Goal: Find specific page/section: Find specific page/section

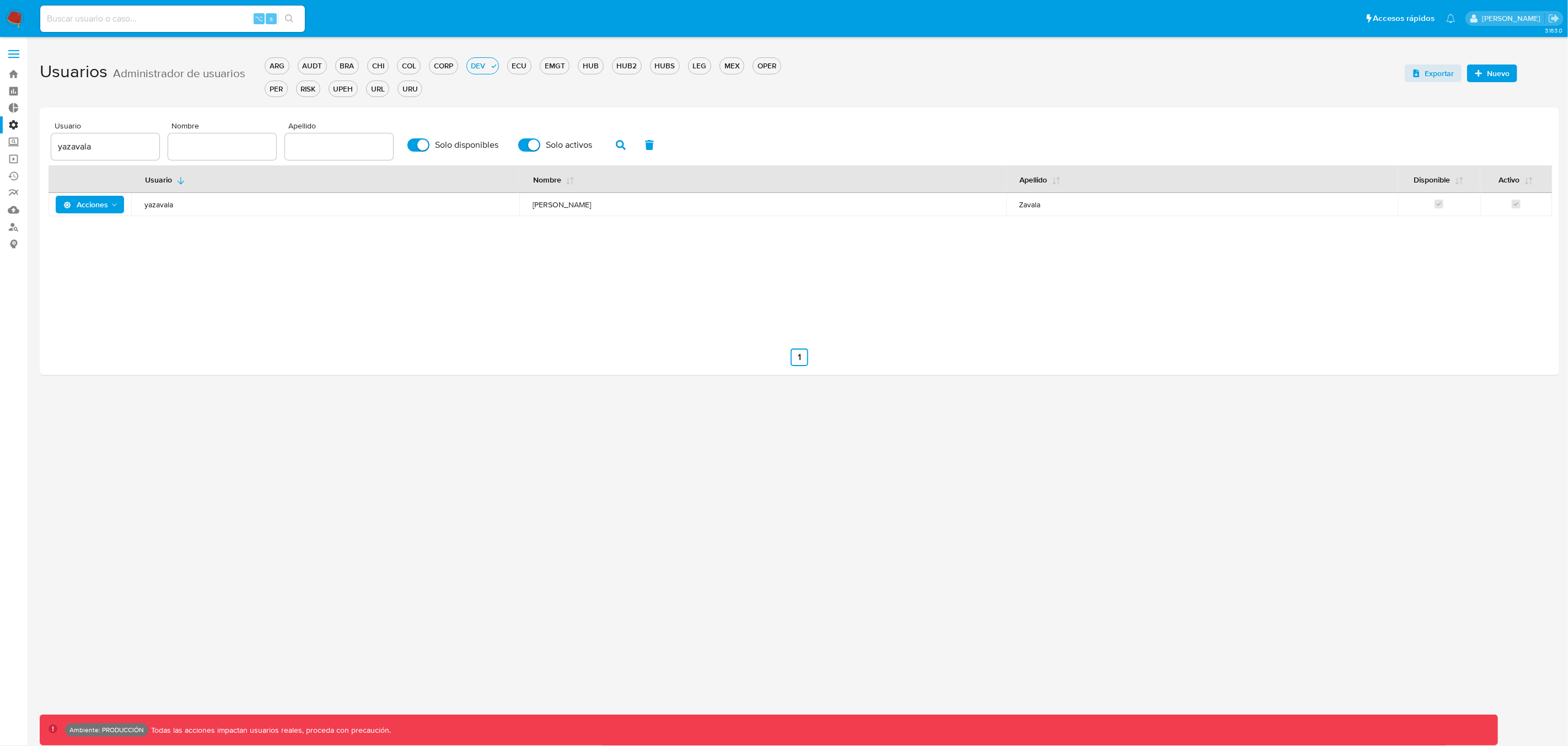
click at [13, 52] on label at bounding box center [13, 54] width 27 height 23
click at [0, 0] on input "checkbox" at bounding box center [0, 0] width 0 height 0
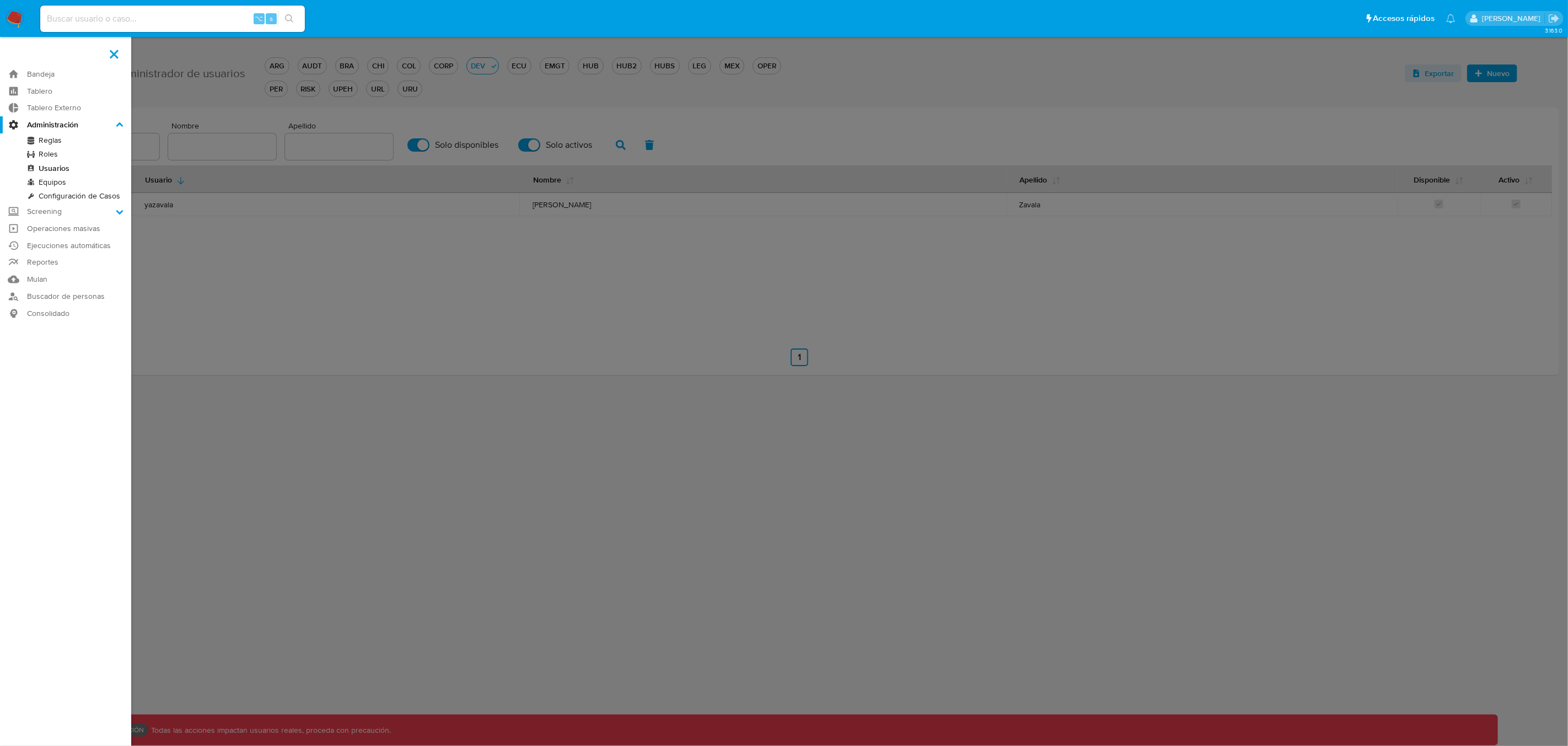
click at [49, 168] on link "Usuarios" at bounding box center [65, 168] width 131 height 14
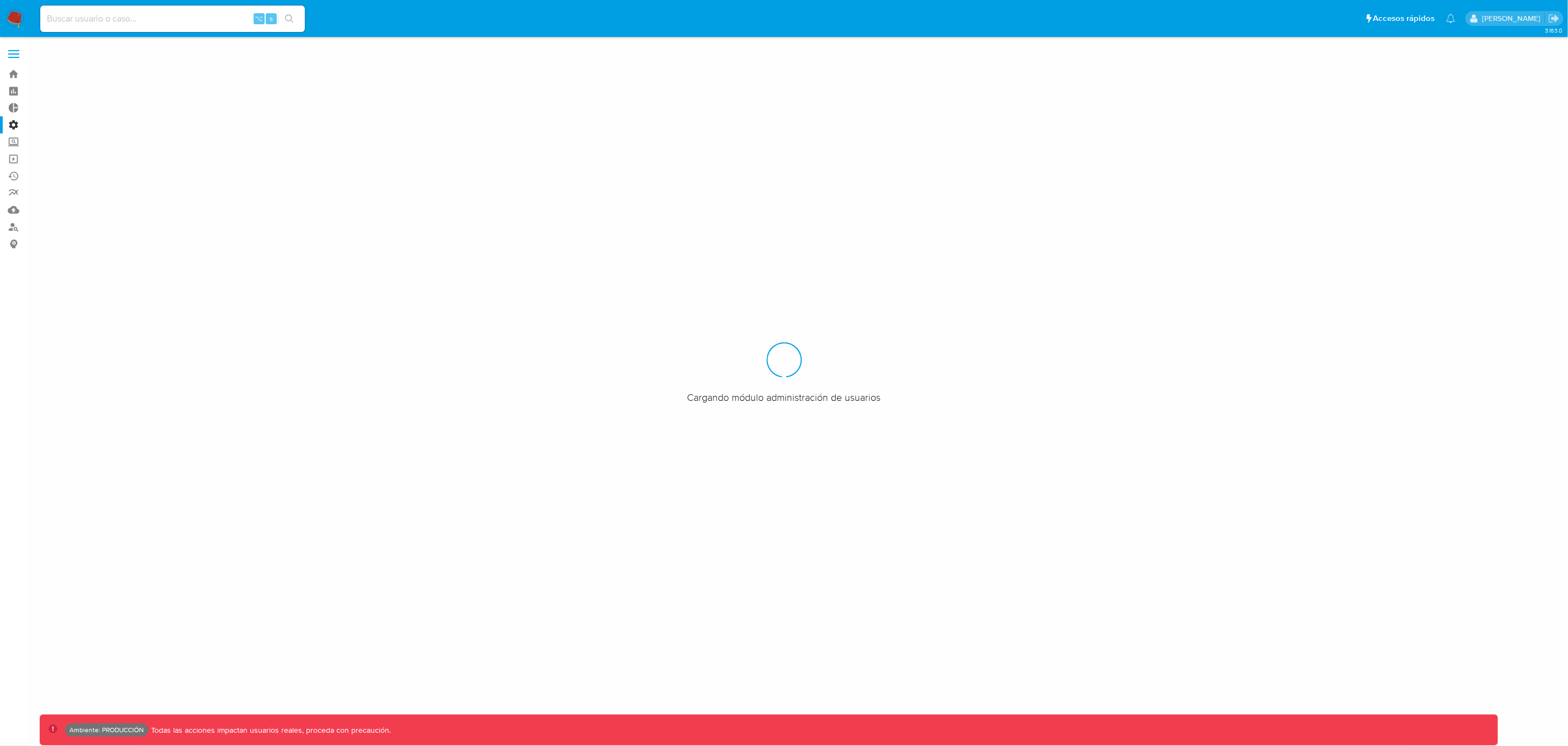
click at [125, 20] on input at bounding box center [173, 19] width 265 height 15
type input "yazavala"
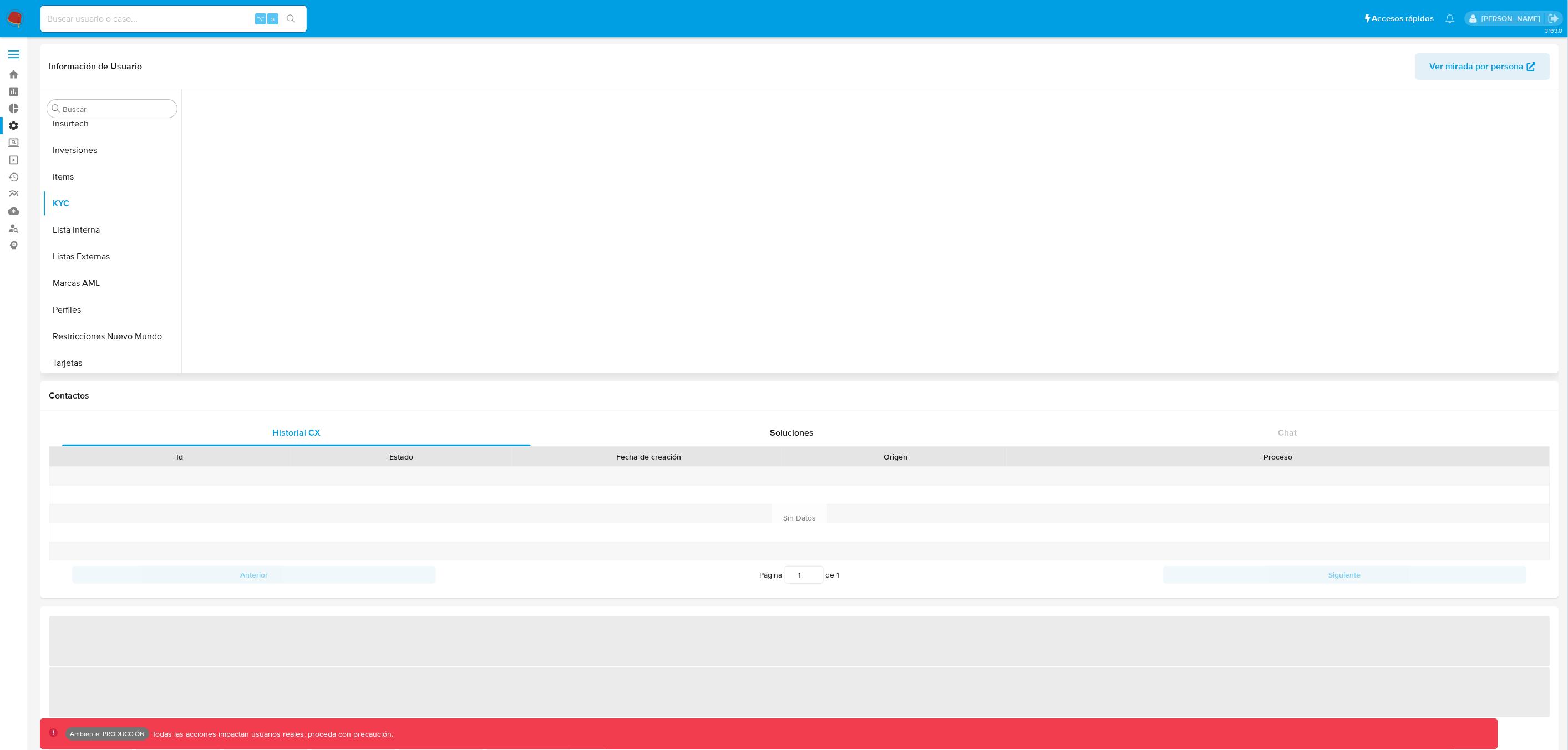
scroll to position [601, 0]
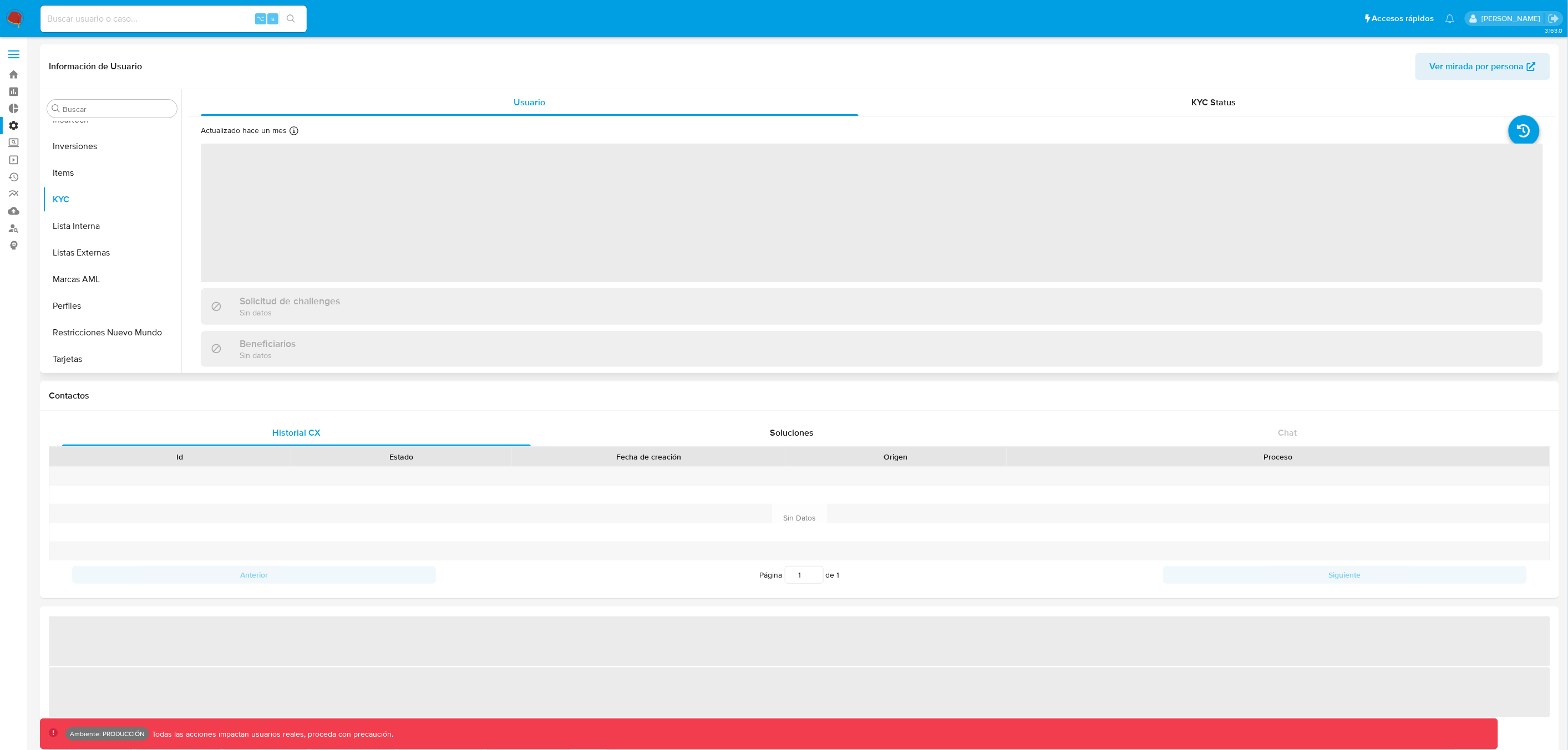
select select "10"
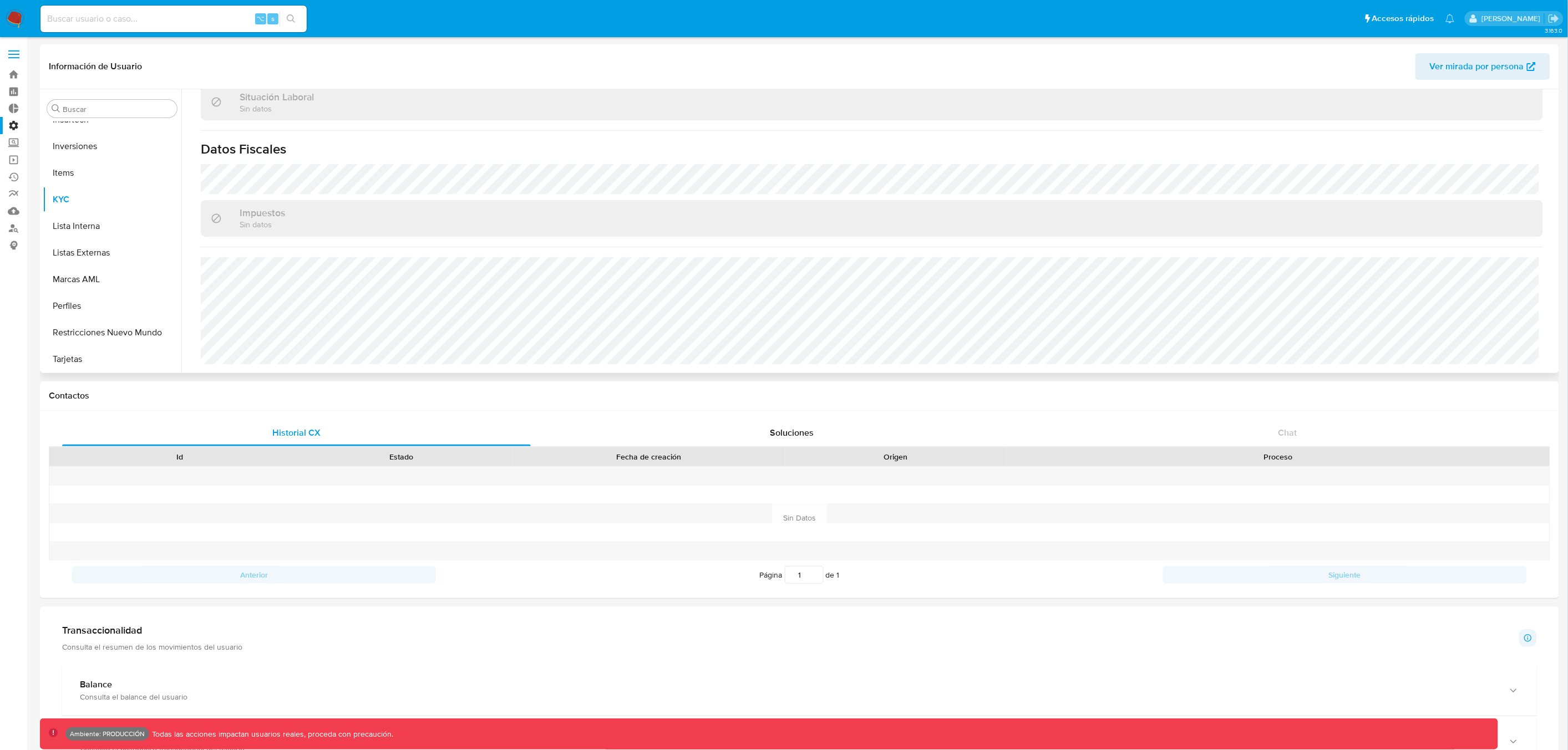
scroll to position [0, 0]
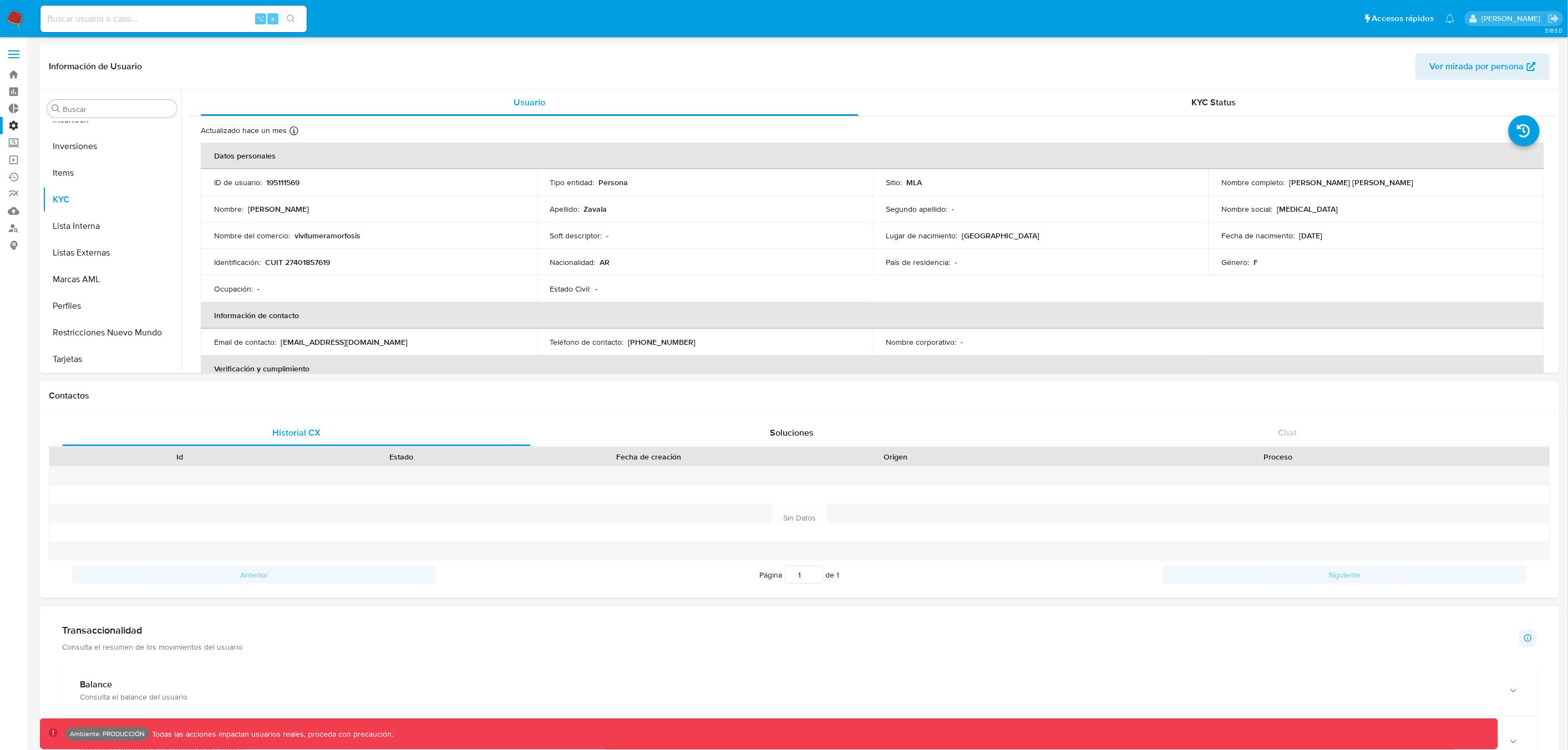
click at [117, 17] on input at bounding box center [174, 19] width 266 height 15
type input "31625189"
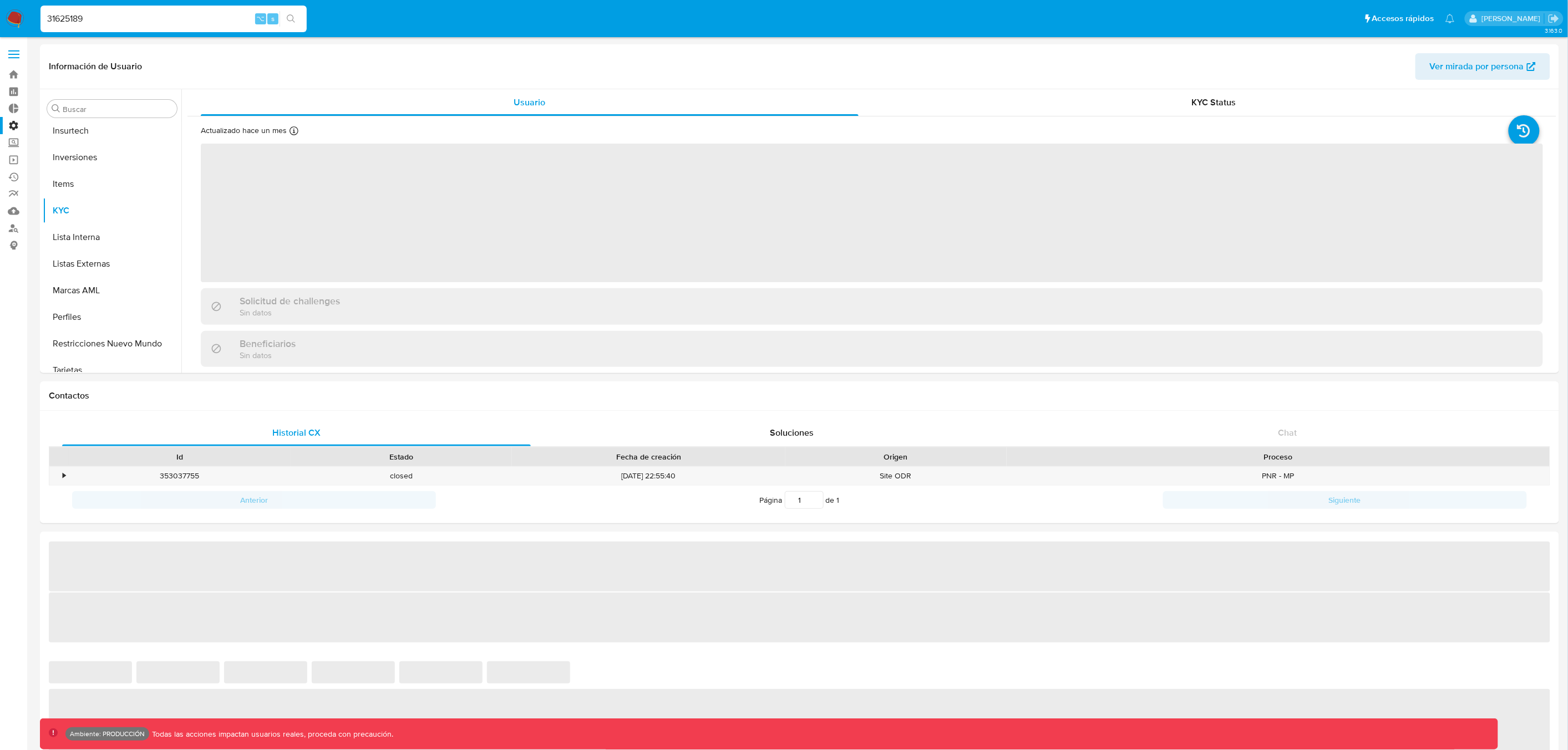
scroll to position [601, 0]
select select "10"
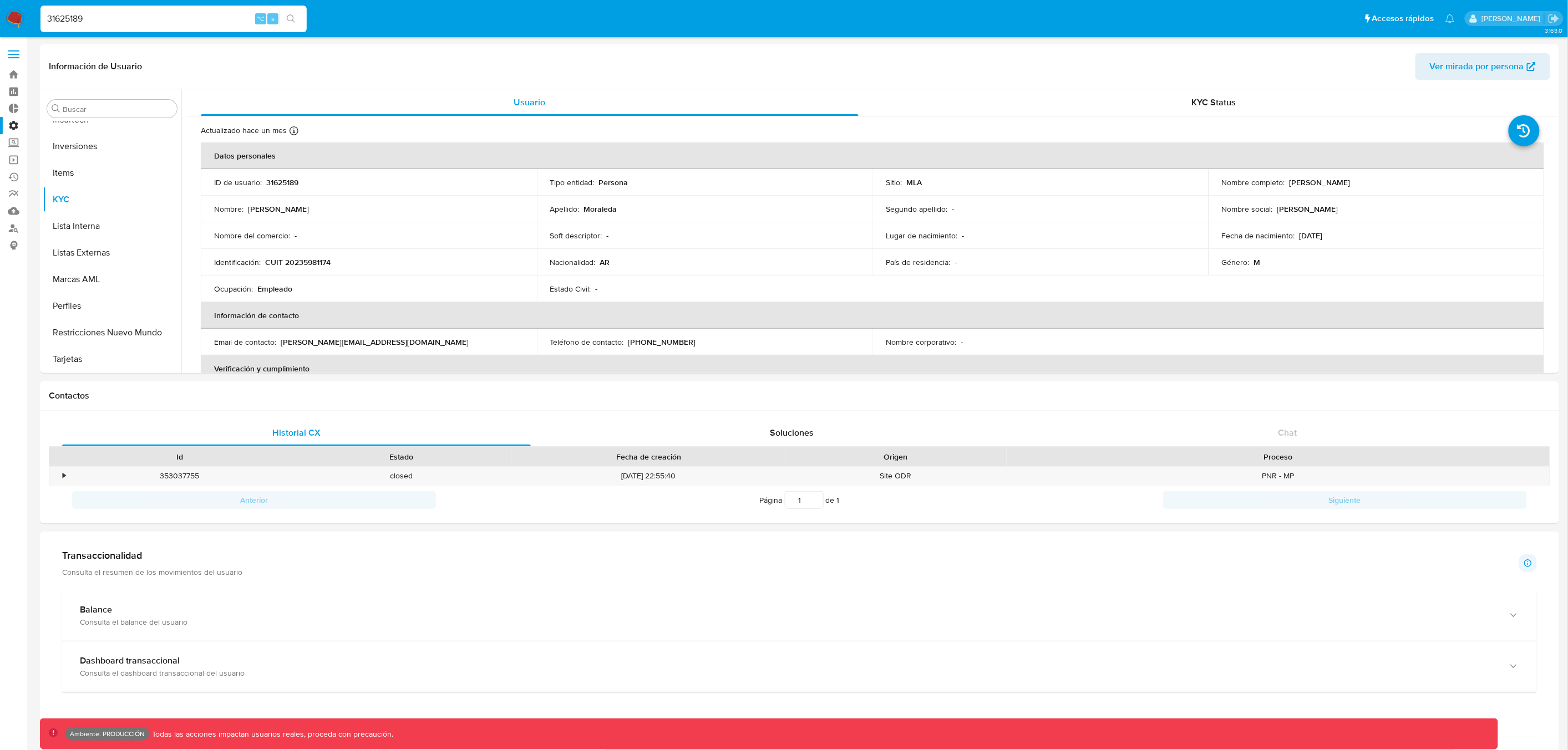
click at [85, 17] on input "31625189" at bounding box center [174, 19] width 266 height 15
click at [48, 20] on input "31625189" at bounding box center [174, 19] width 266 height 15
click at [150, 15] on input "2031625189" at bounding box center [174, 19] width 266 height 15
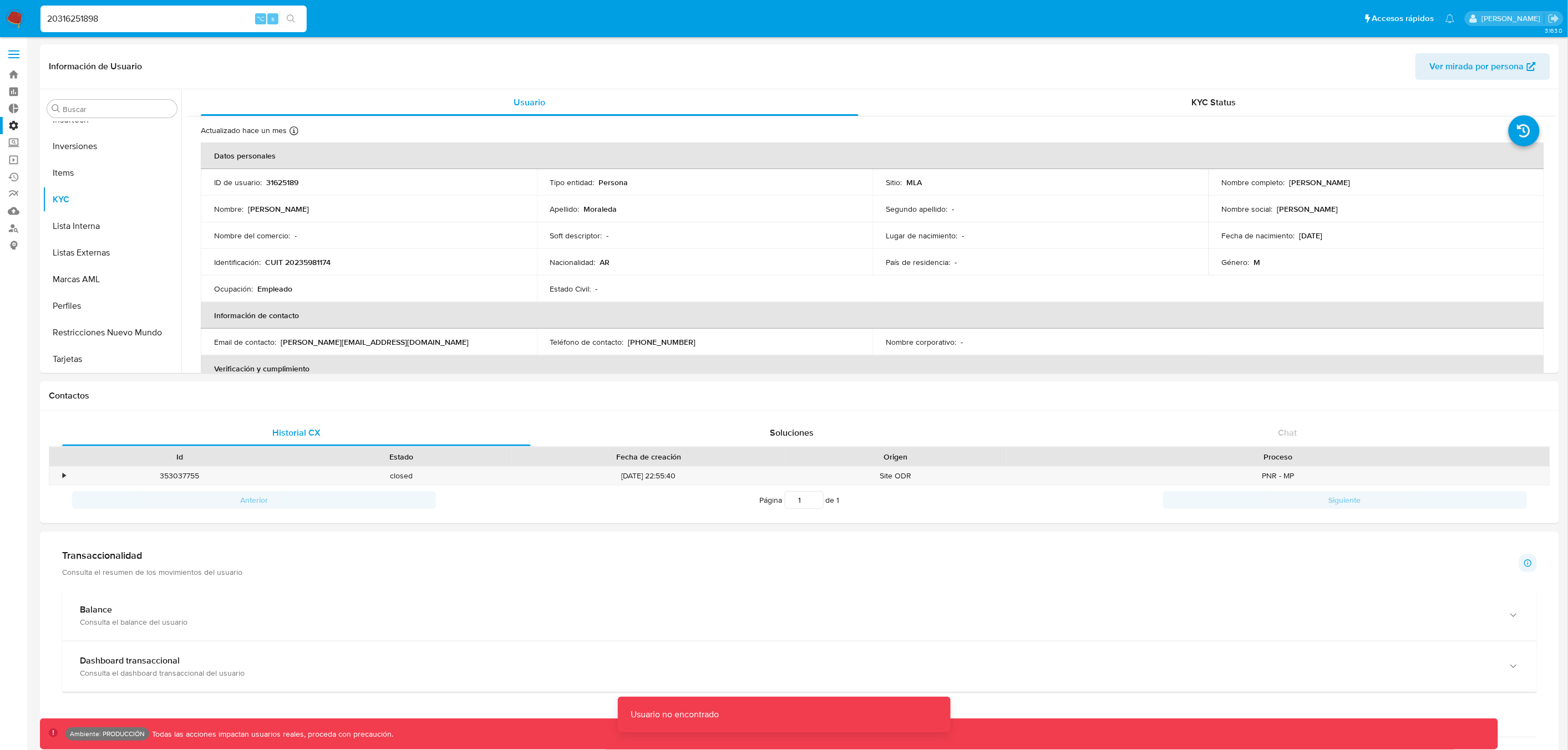
drag, startPoint x: 96, startPoint y: 16, endPoint x: 31, endPoint y: 12, distance: 65.1
click at [31, 12] on nav "Pausado Ver notificaciones 20316251898 ⌥ s Accesos rápidos Presiona las siguien…" at bounding box center [784, 18] width 1568 height 37
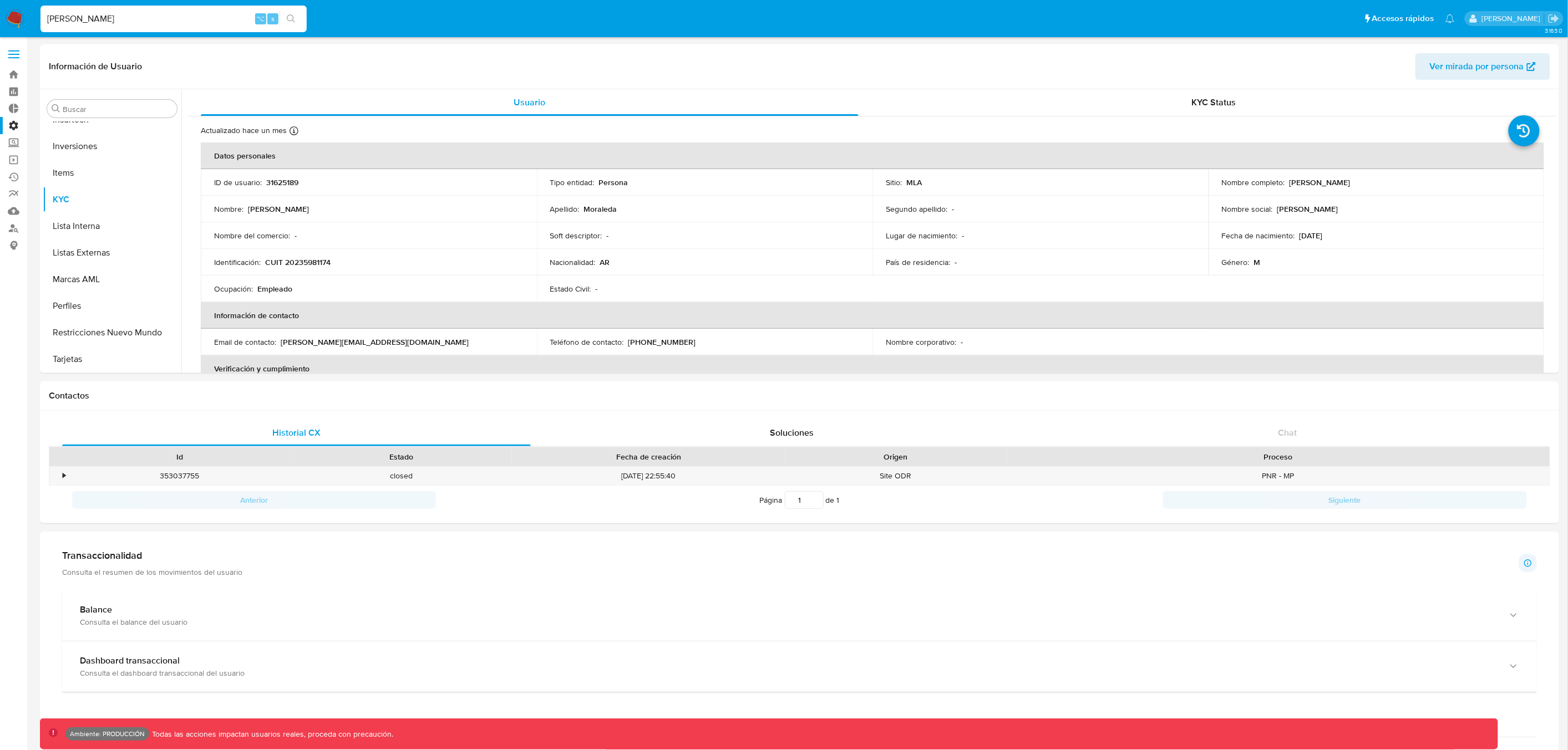
click at [73, 15] on input "yamil josue zavala" at bounding box center [174, 19] width 266 height 15
type input "yamil zavala"
drag, startPoint x: 145, startPoint y: 24, endPoint x: 33, endPoint y: 15, distance: 112.4
click at [34, 15] on nav "Pausado Ver notificaciones yamil zavala ⌥ s Accesos rápidos Presiona las siguie…" at bounding box center [784, 18] width 1568 height 37
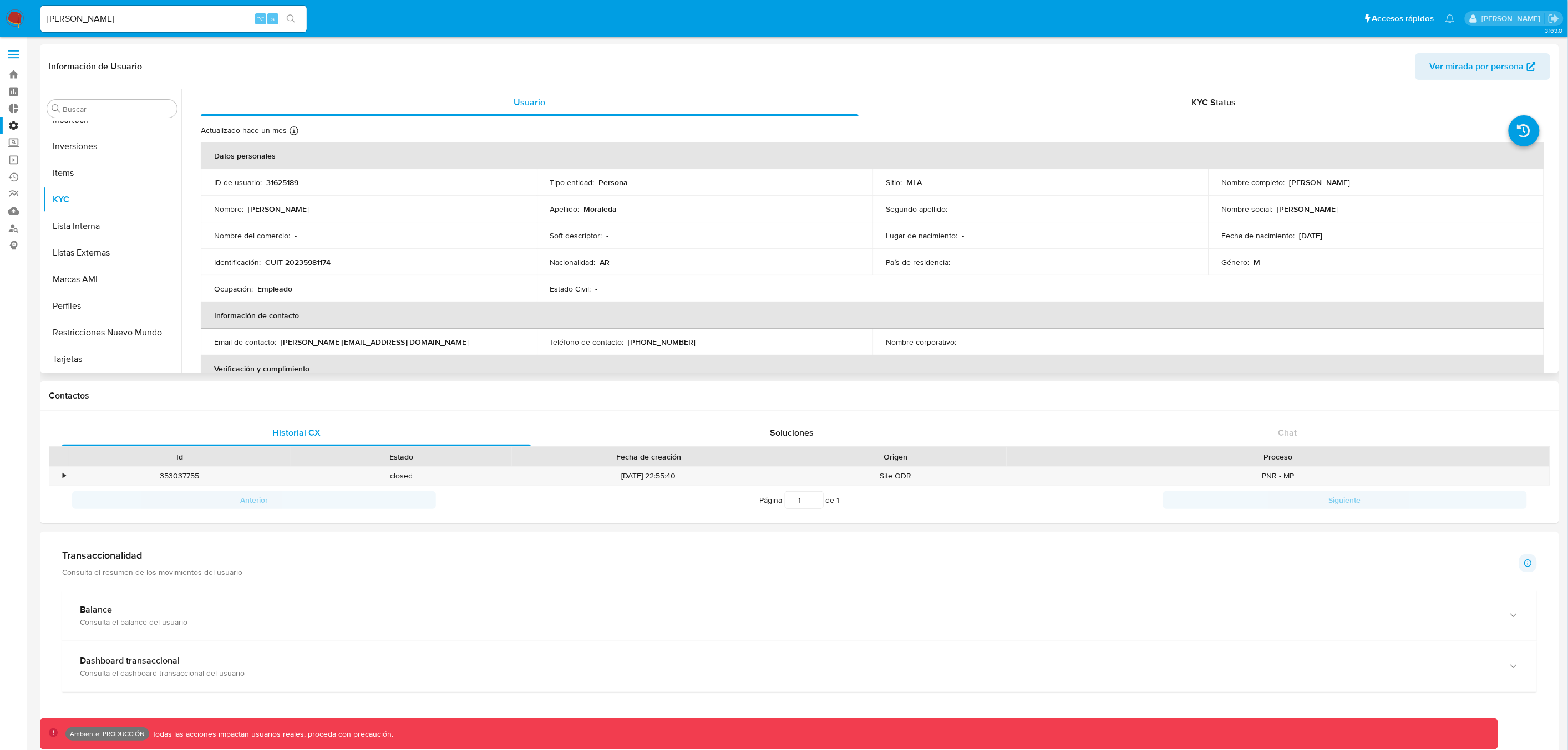
click at [287, 182] on p "31625189" at bounding box center [282, 182] width 32 height 10
copy p "31625189"
drag, startPoint x: 112, startPoint y: 19, endPoint x: 49, endPoint y: 18, distance: 63.0
click at [49, 18] on input "yamil zavala" at bounding box center [174, 19] width 266 height 15
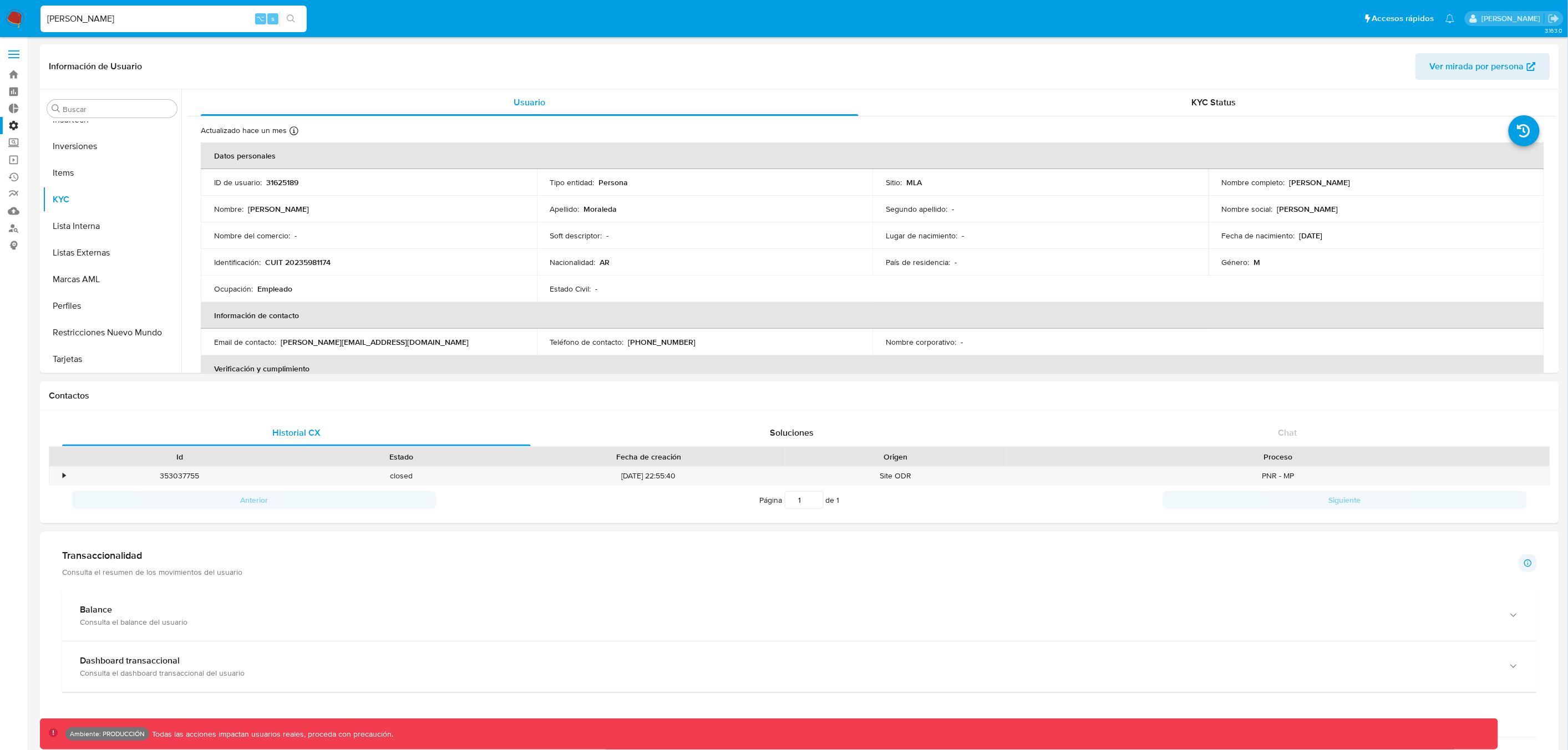
click at [13, 49] on label at bounding box center [13, 55] width 28 height 23
click at [0, 0] on input "checkbox" at bounding box center [0, 0] width 0 height 0
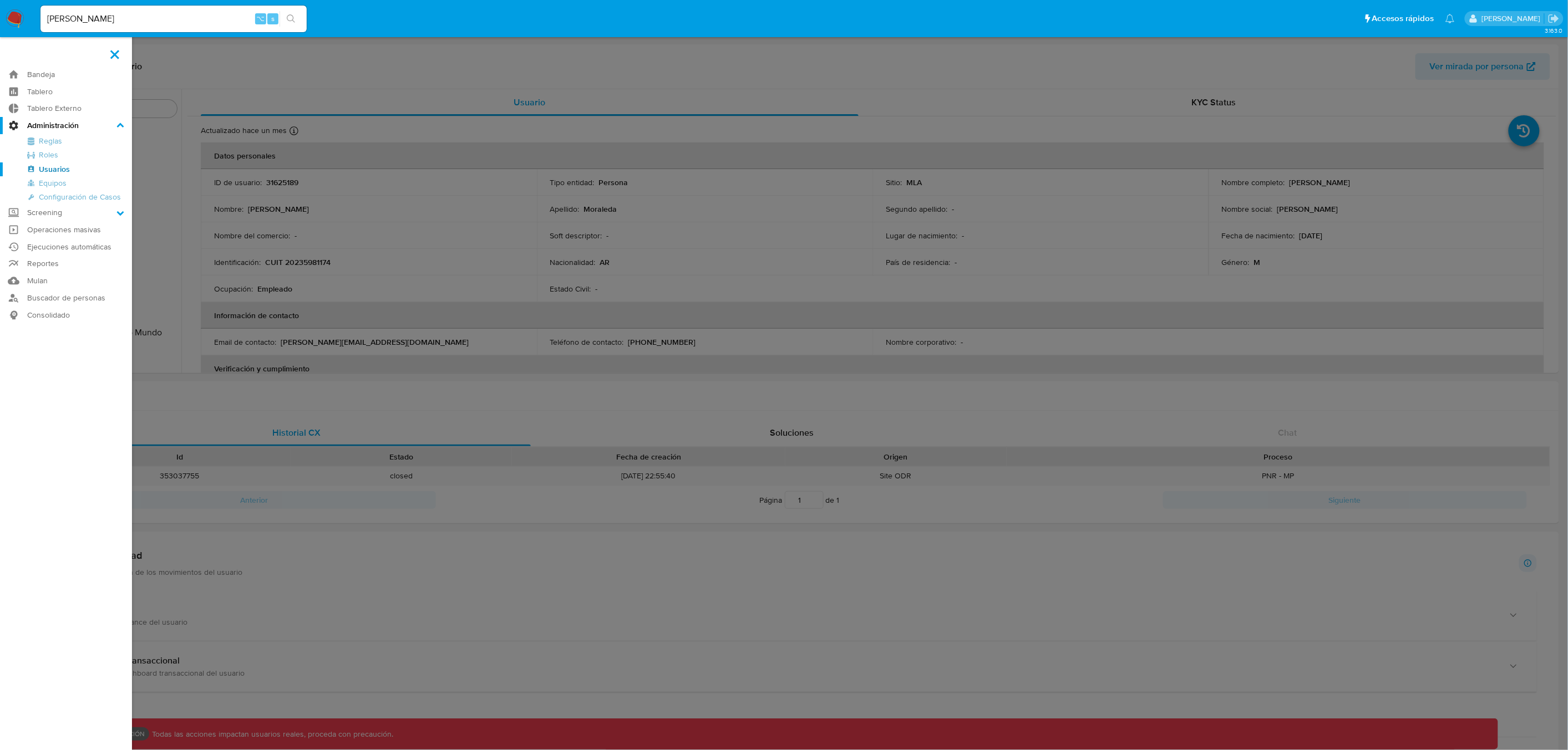
click at [55, 170] on link "Usuarios" at bounding box center [66, 169] width 132 height 14
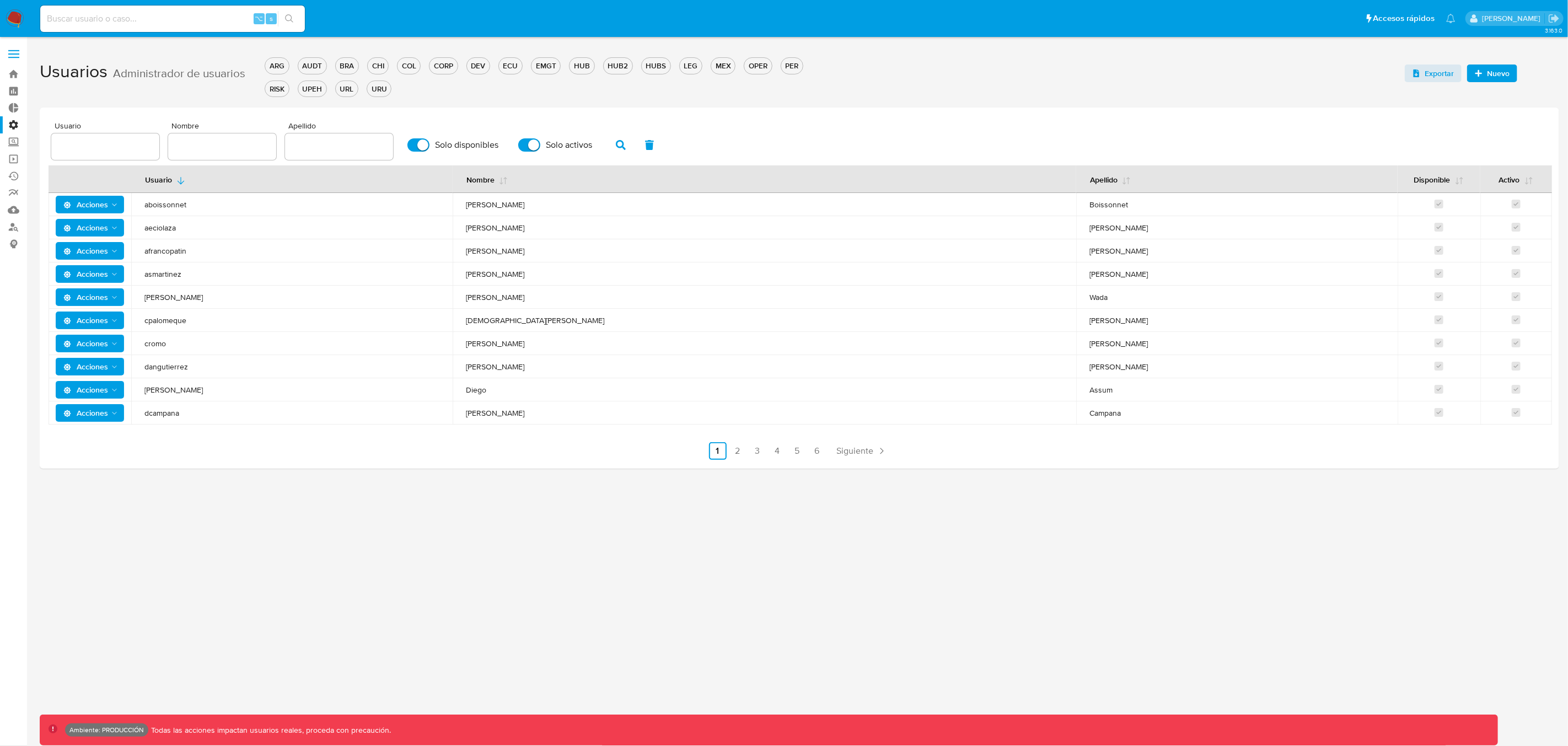
click at [121, 146] on input "text" at bounding box center [105, 147] width 108 height 15
type input "yazavala"
click at [616, 141] on icon "button" at bounding box center [621, 145] width 10 height 10
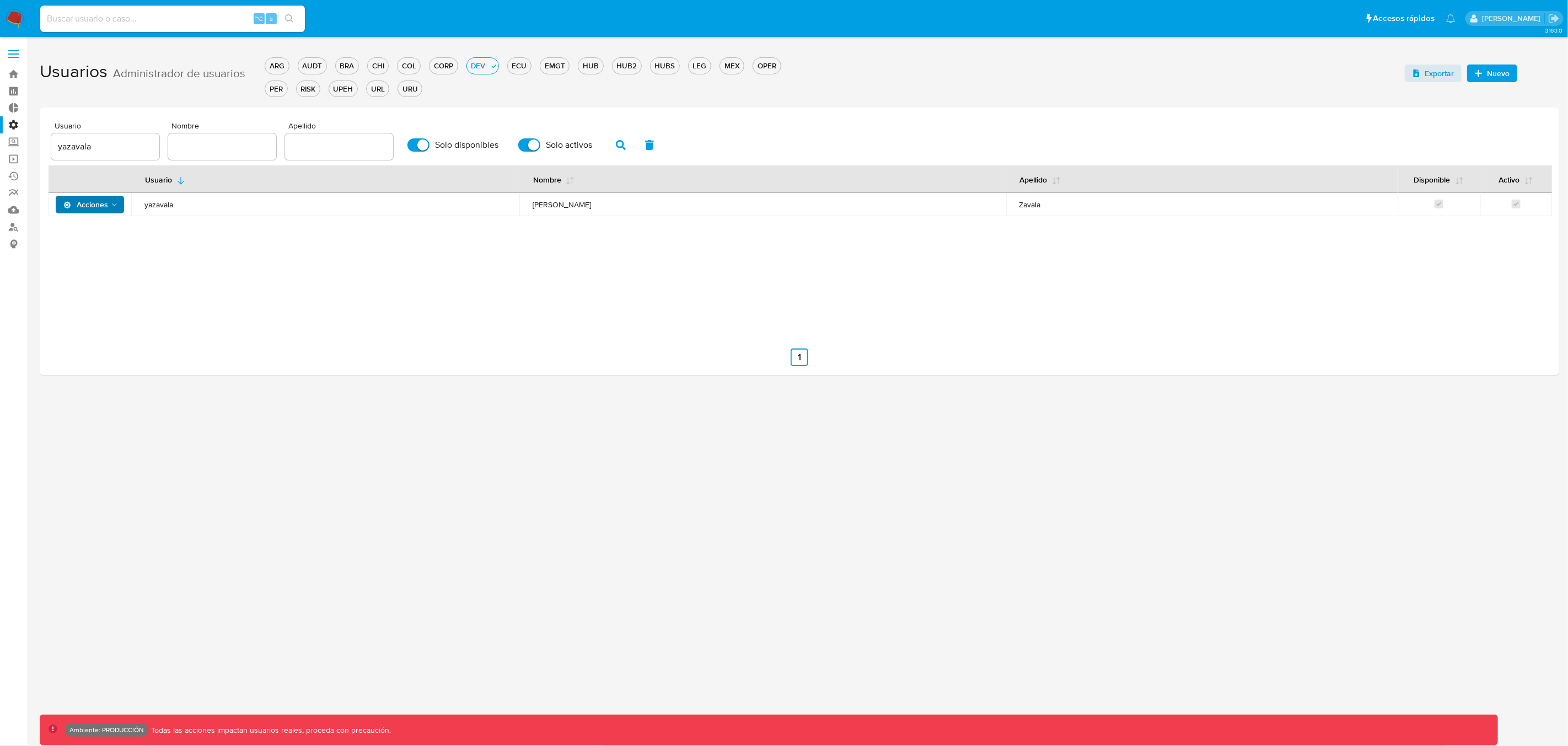
click at [84, 207] on span "Acciones" at bounding box center [85, 204] width 45 height 18
click at [85, 340] on button "Ver registros" at bounding box center [92, 338] width 99 height 26
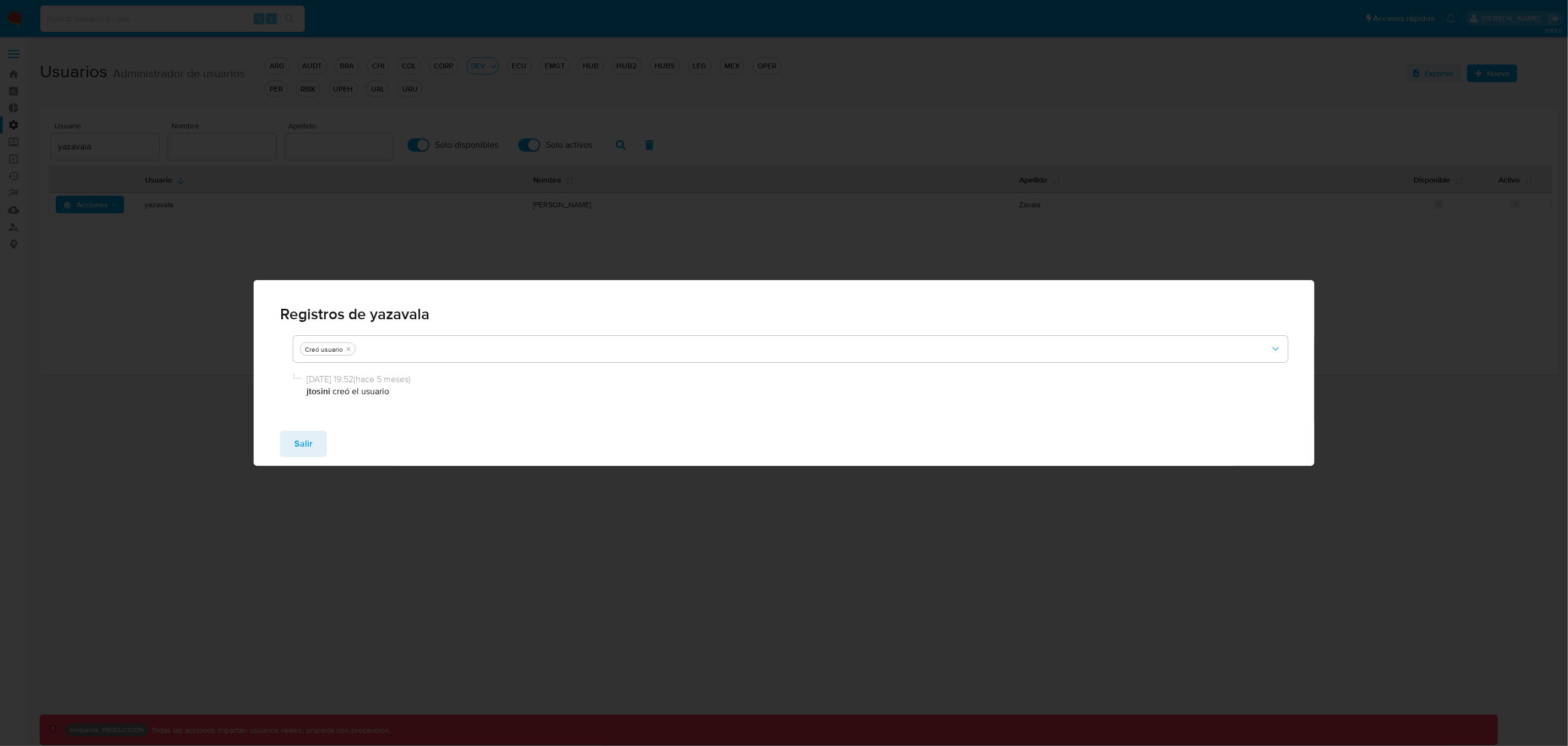
click at [304, 450] on span "Salir" at bounding box center [304, 444] width 18 height 24
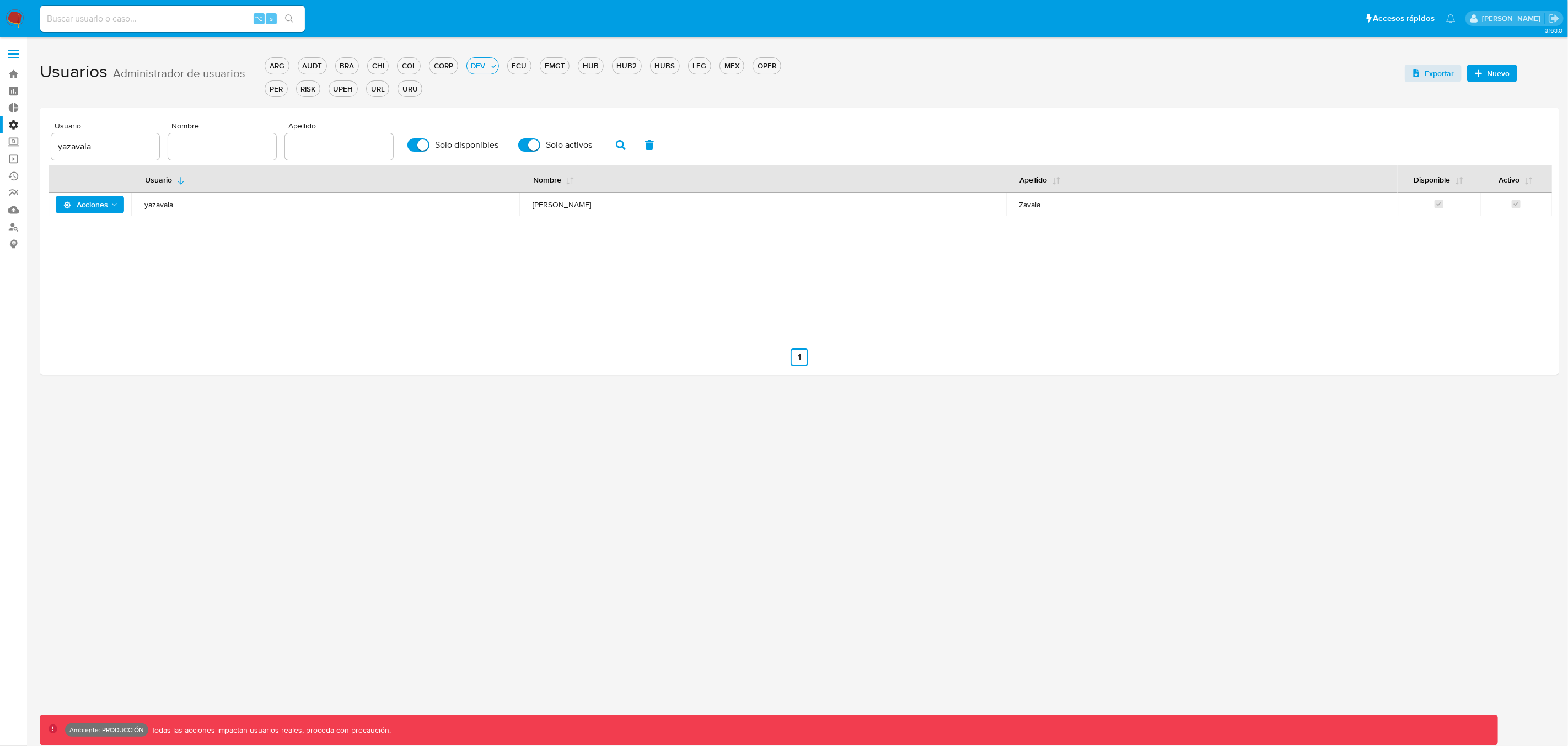
click at [111, 207] on span "Acciones" at bounding box center [91, 204] width 55 height 15
click at [91, 230] on button "Detalle" at bounding box center [92, 232] width 99 height 26
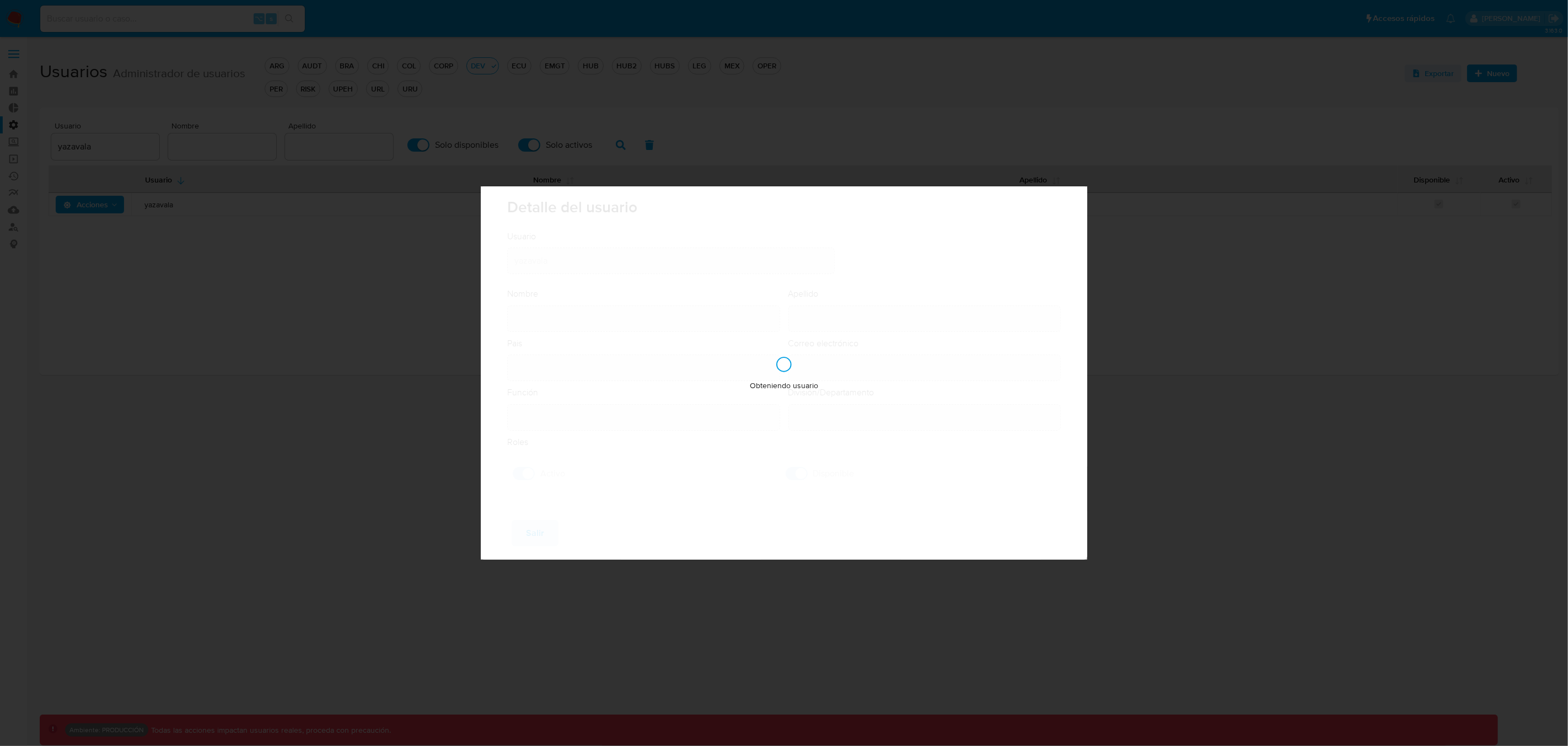
type input "Yamil Josue"
type input "Zavala"
type input "Argentina"
type input "yamil.zavala@mercadolibre.com"
type input "Analista Semi Senior - IT (80001684)"
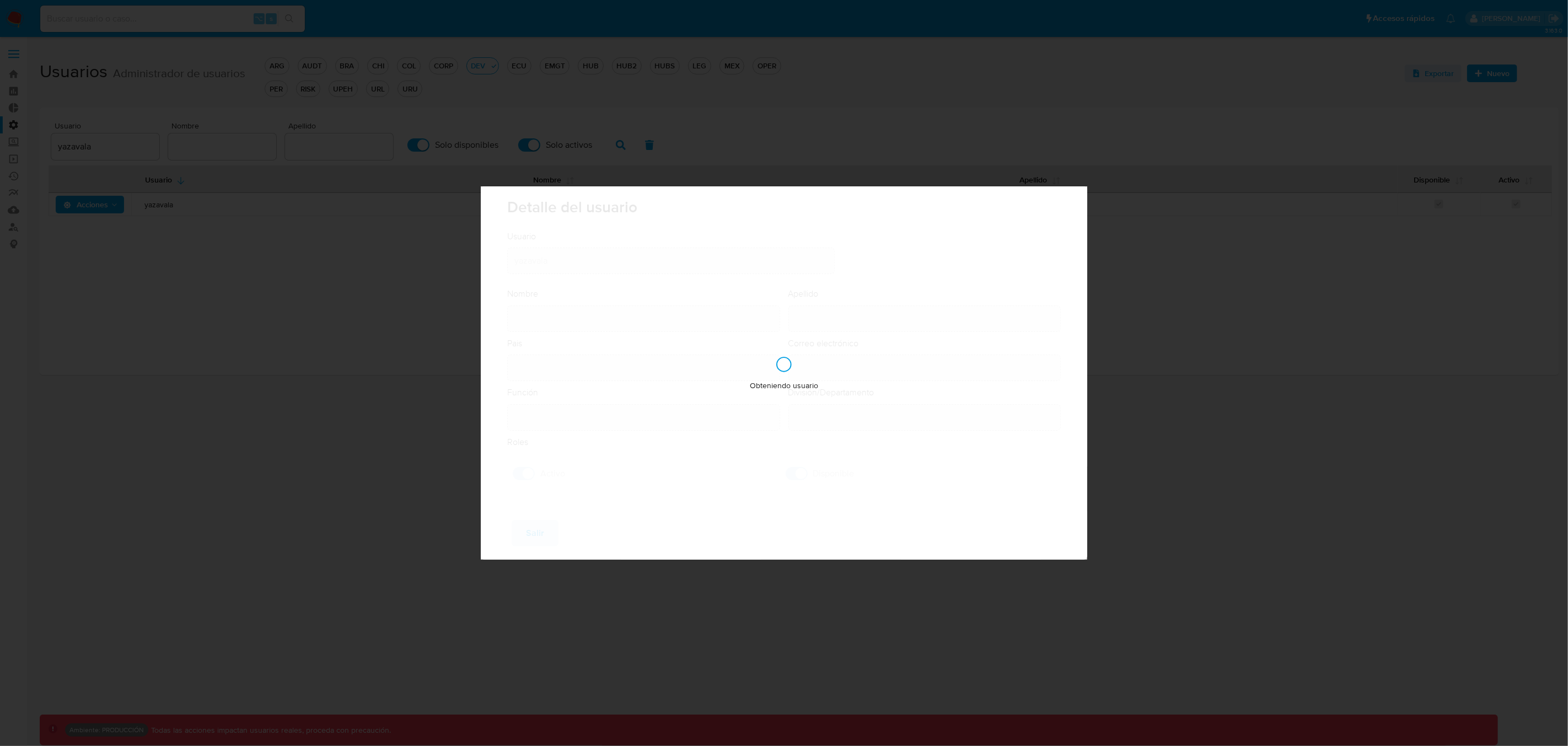
type input "IT IT AML"
checkbox input "true"
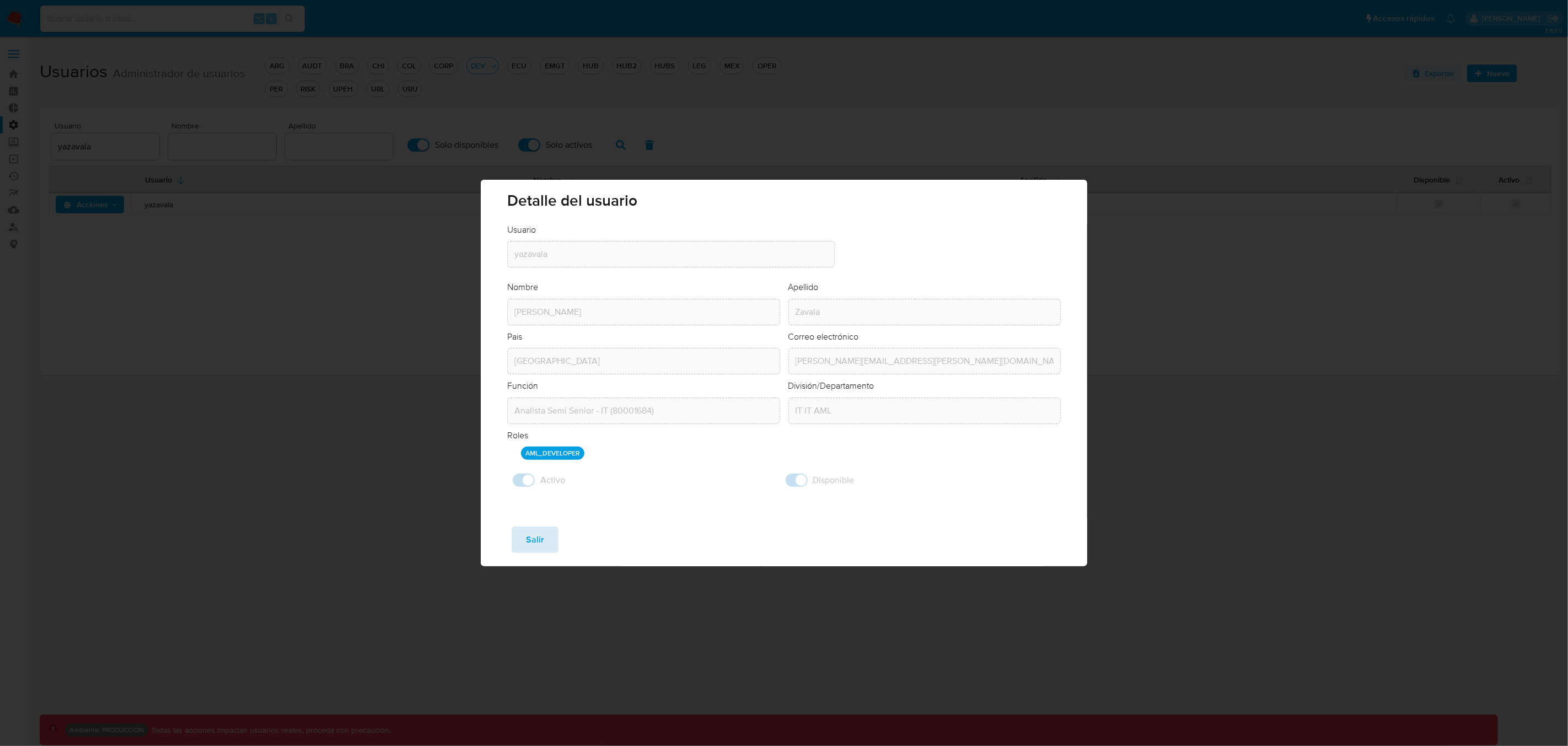
click at [542, 543] on span "Salir" at bounding box center [535, 540] width 18 height 24
checkbox input "false"
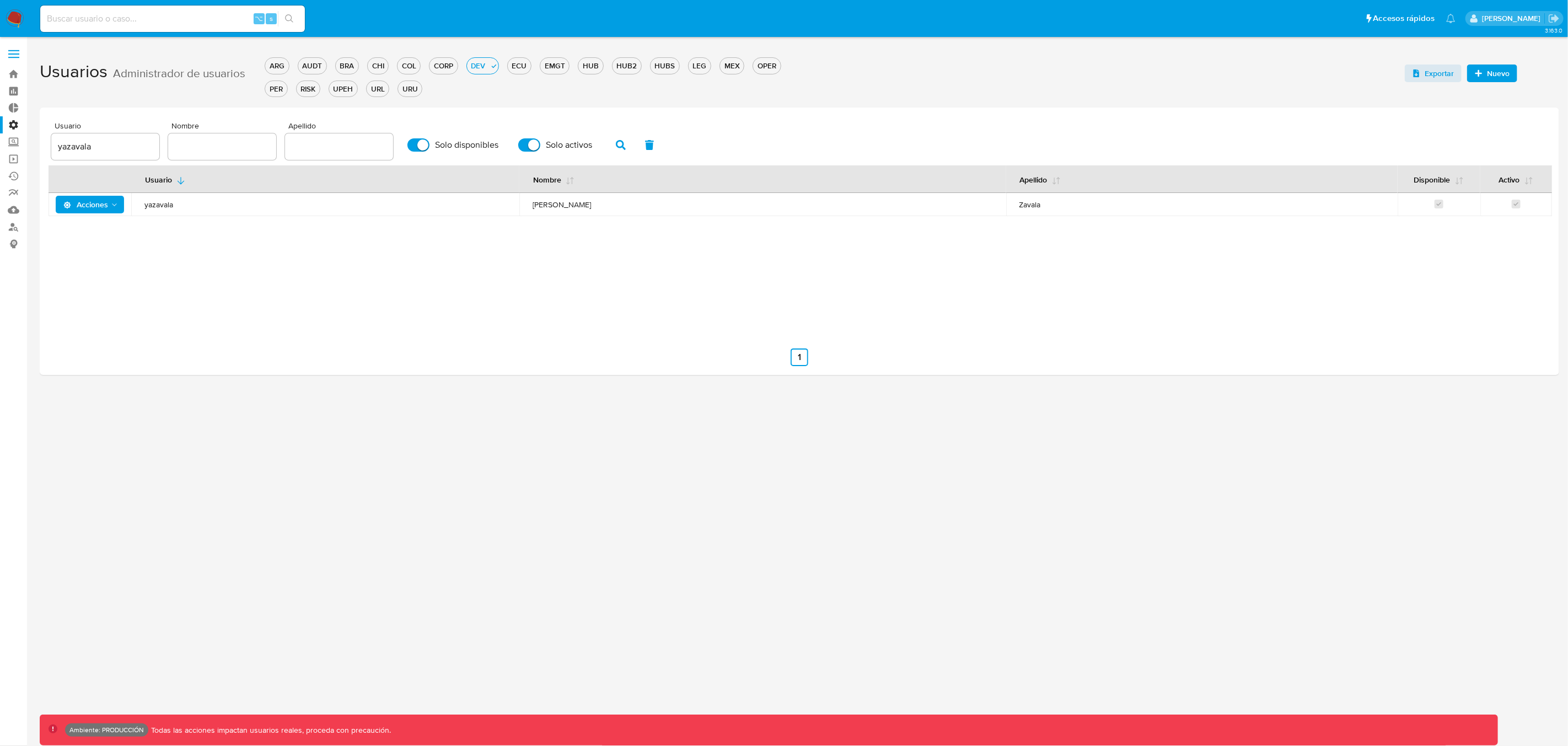
click at [1486, 17] on p "[PERSON_NAME]" at bounding box center [1513, 18] width 62 height 10
click at [13, 54] on span at bounding box center [14, 54] width 11 height 2
click at [0, 0] on input "checkbox" at bounding box center [0, 0] width 0 height 0
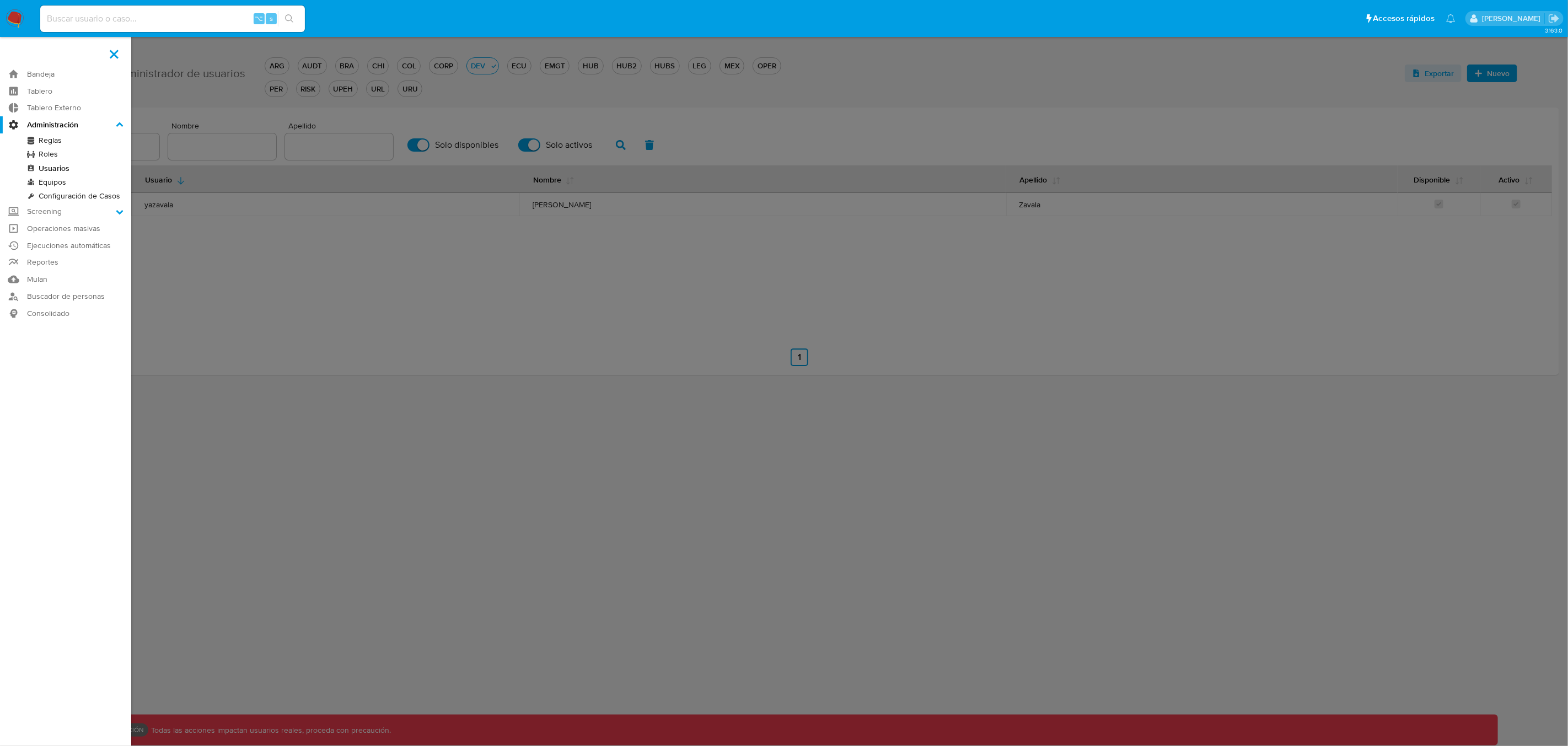
click at [54, 157] on link "Roles" at bounding box center [65, 154] width 131 height 14
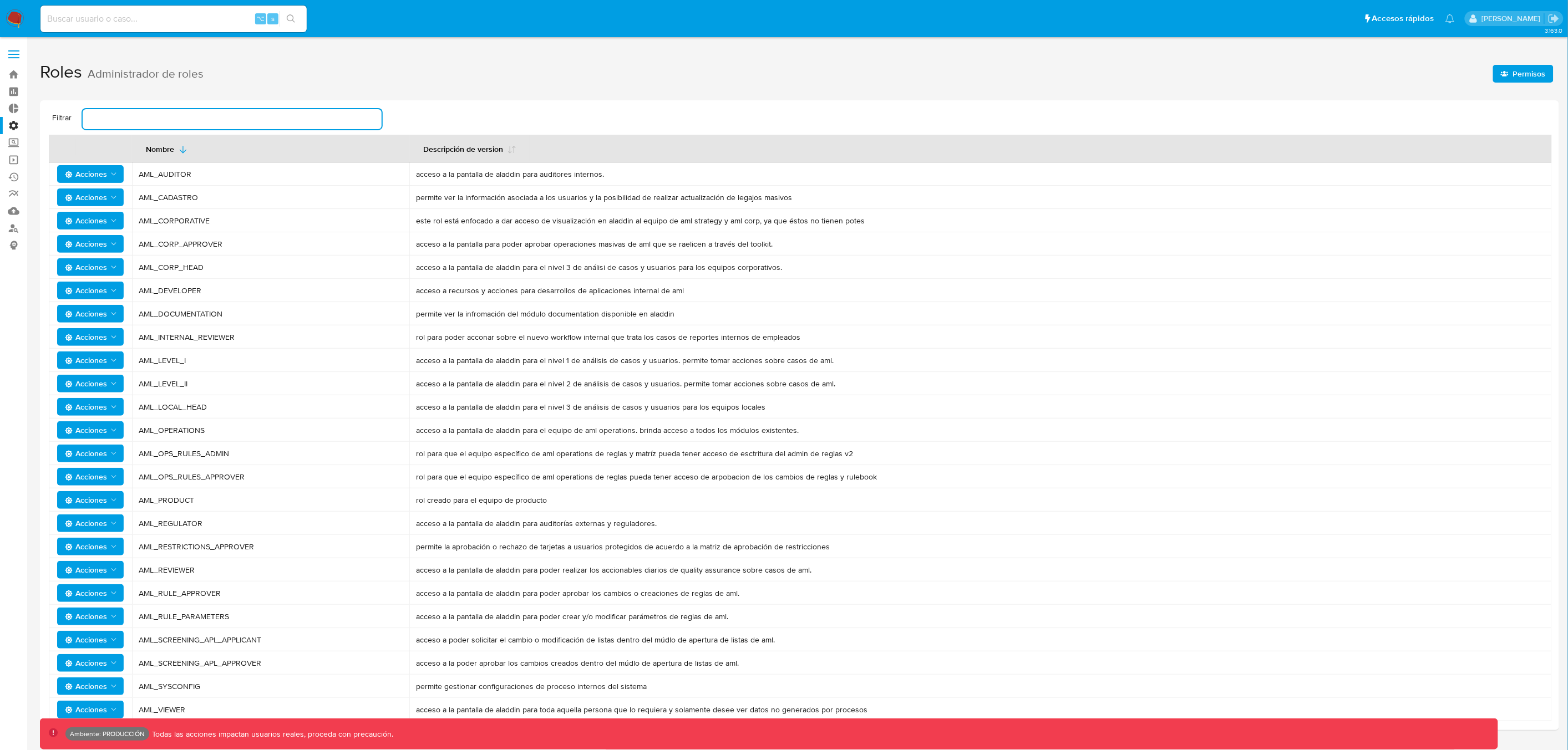
click at [171, 115] on input "text" at bounding box center [232, 120] width 299 height 15
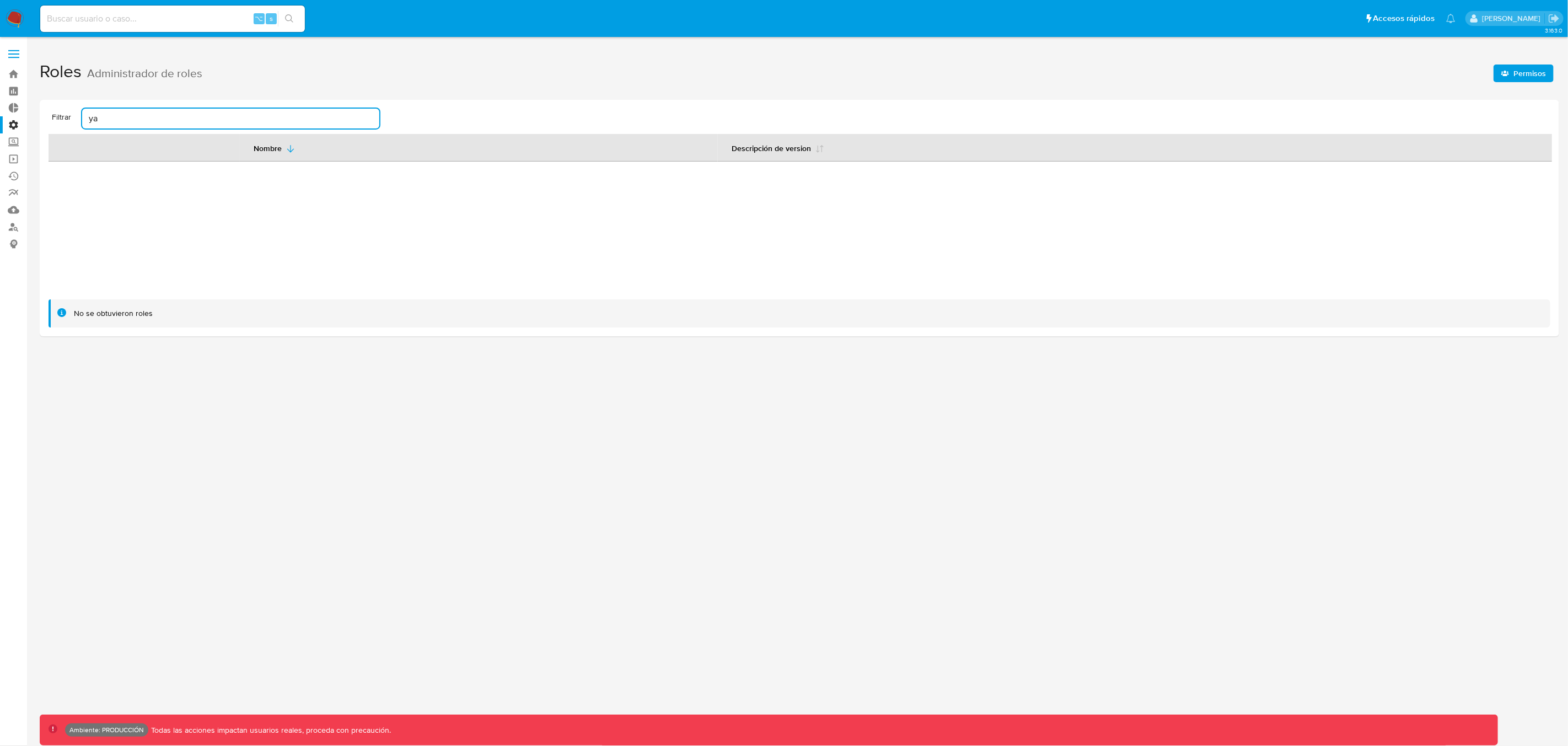
type input "y"
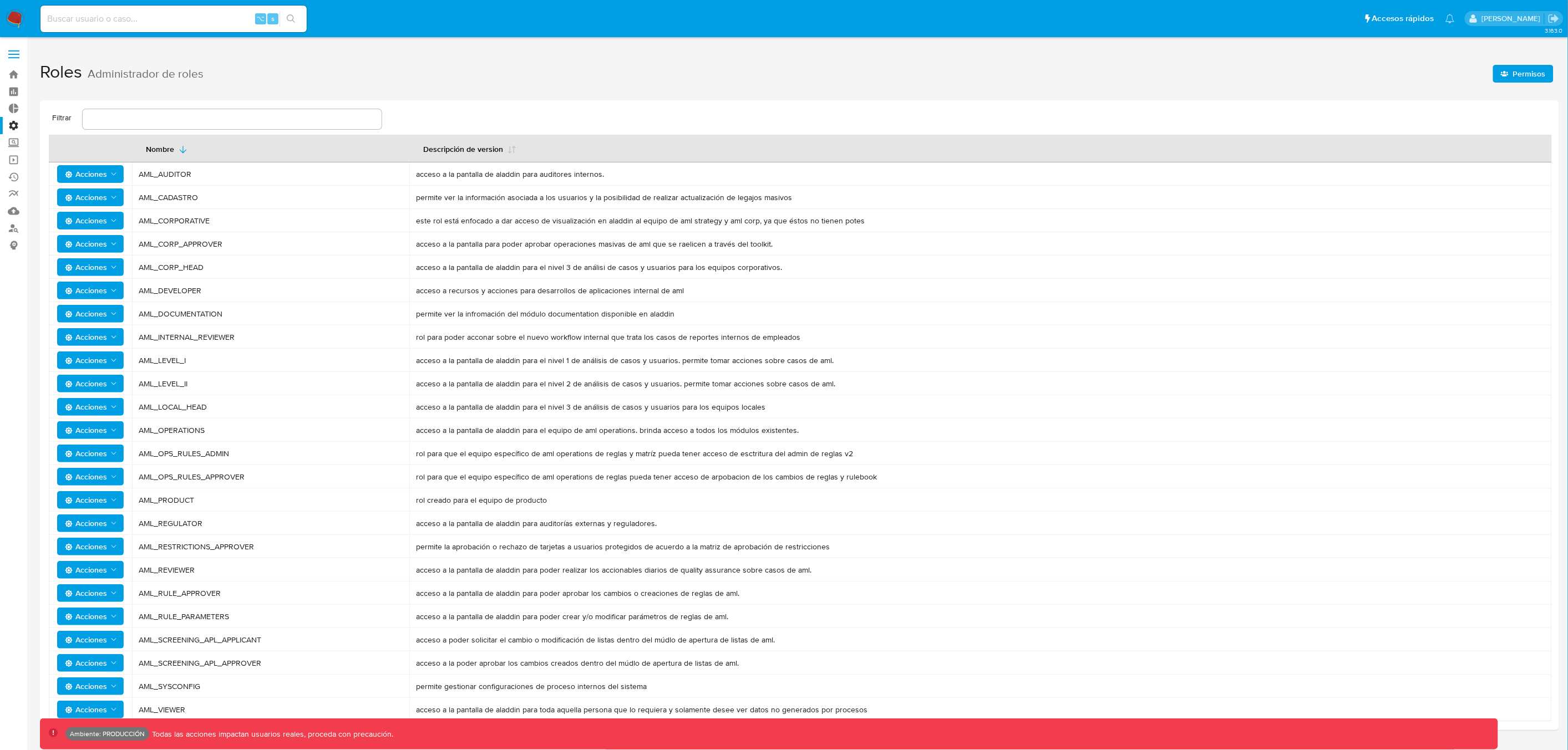
click at [17, 54] on span at bounding box center [14, 55] width 11 height 2
click at [0, 0] on input "checkbox" at bounding box center [0, 0] width 0 height 0
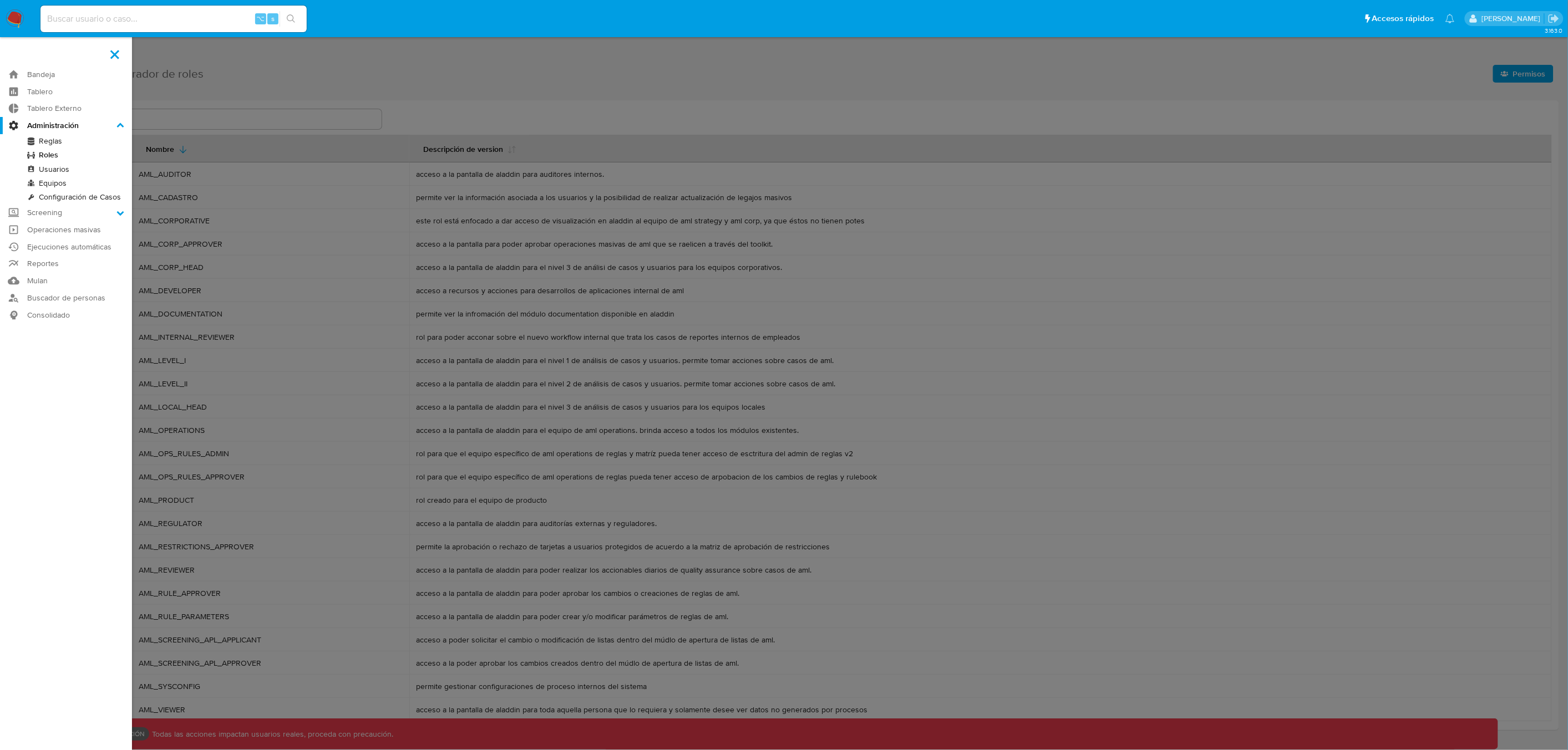
click at [1204, 58] on label at bounding box center [784, 375] width 1568 height 750
click at [0, 0] on input "checkbox" at bounding box center [0, 0] width 0 height 0
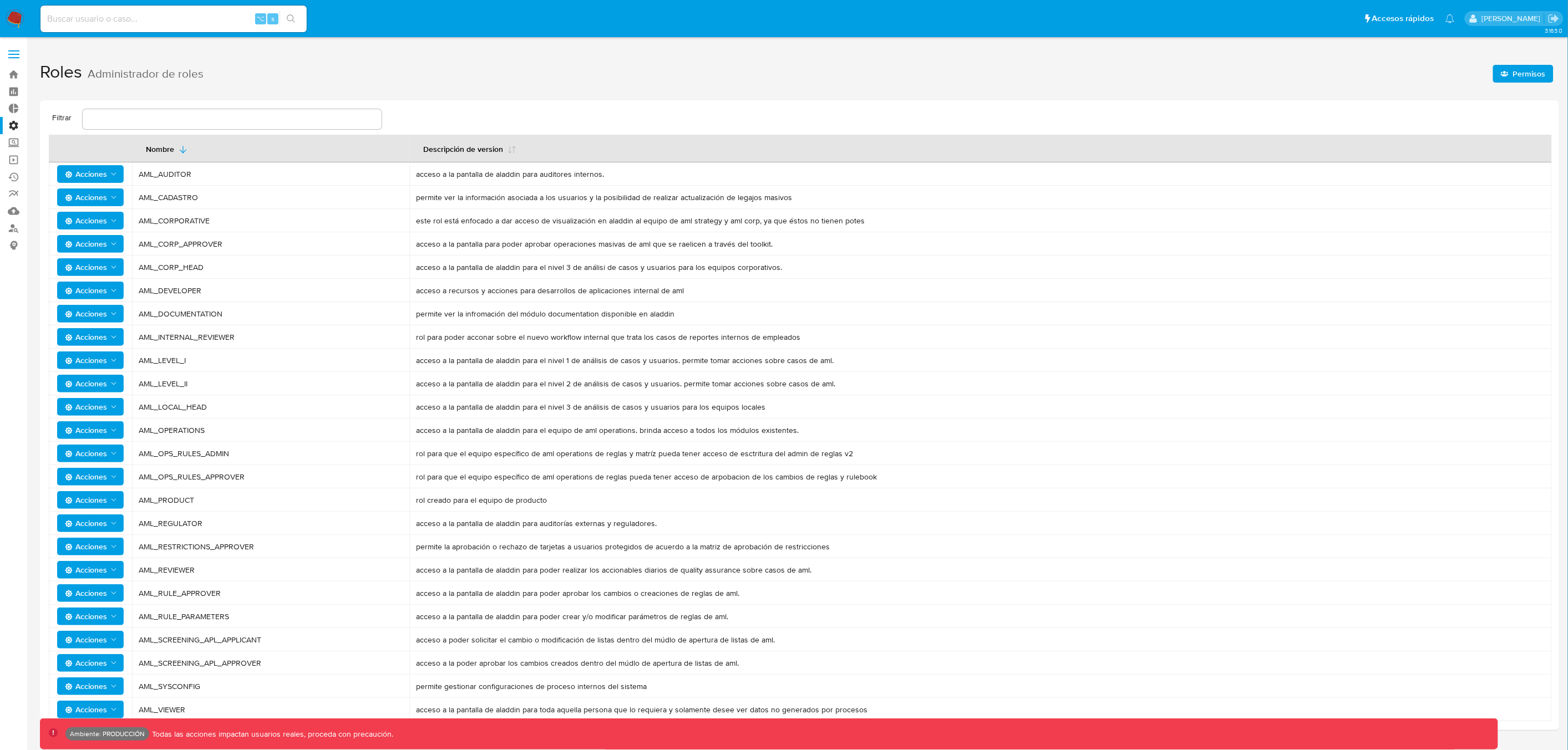
click at [13, 49] on label at bounding box center [13, 55] width 28 height 23
click at [0, 0] on input "checkbox" at bounding box center [0, 0] width 0 height 0
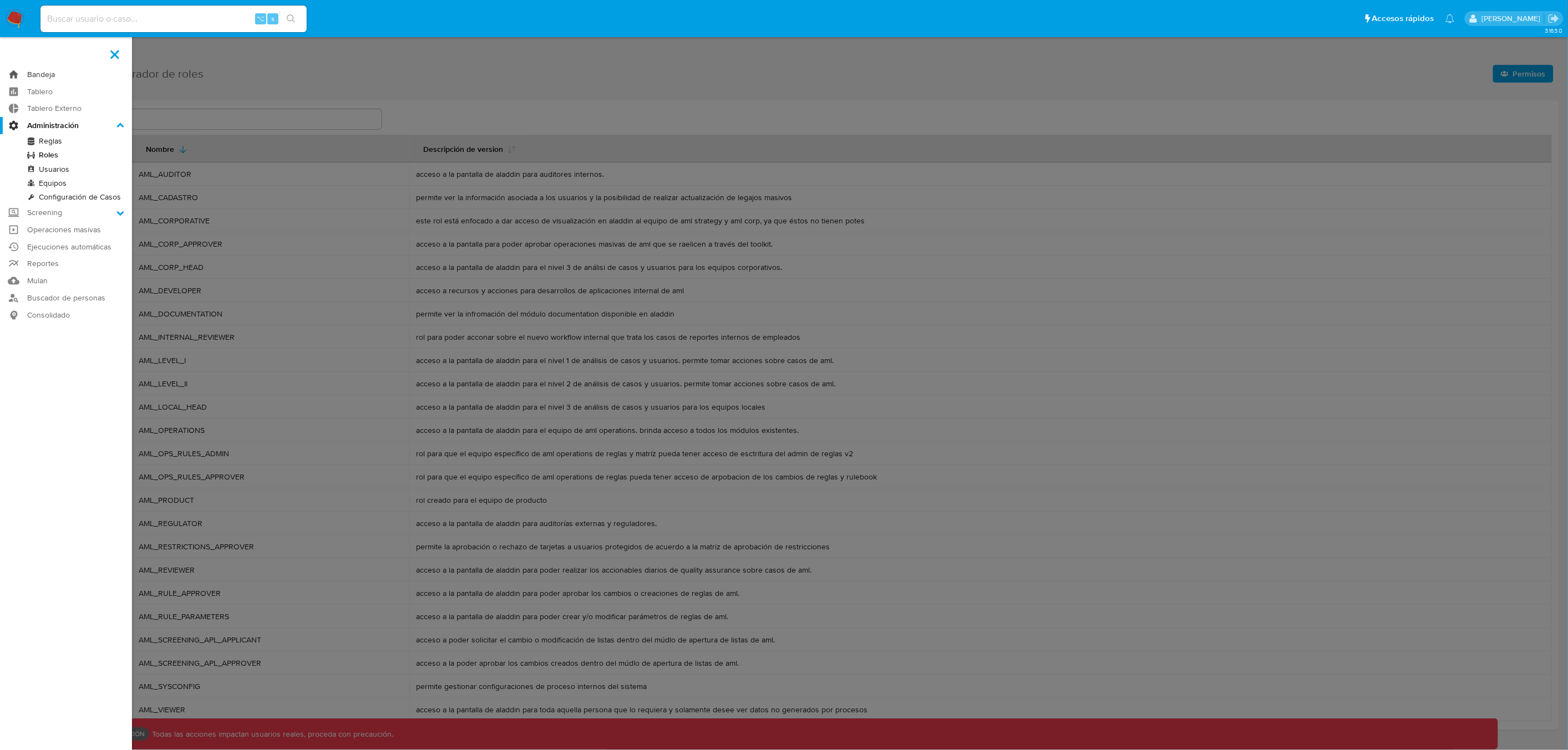
click at [41, 74] on link "Bandeja" at bounding box center [66, 75] width 132 height 17
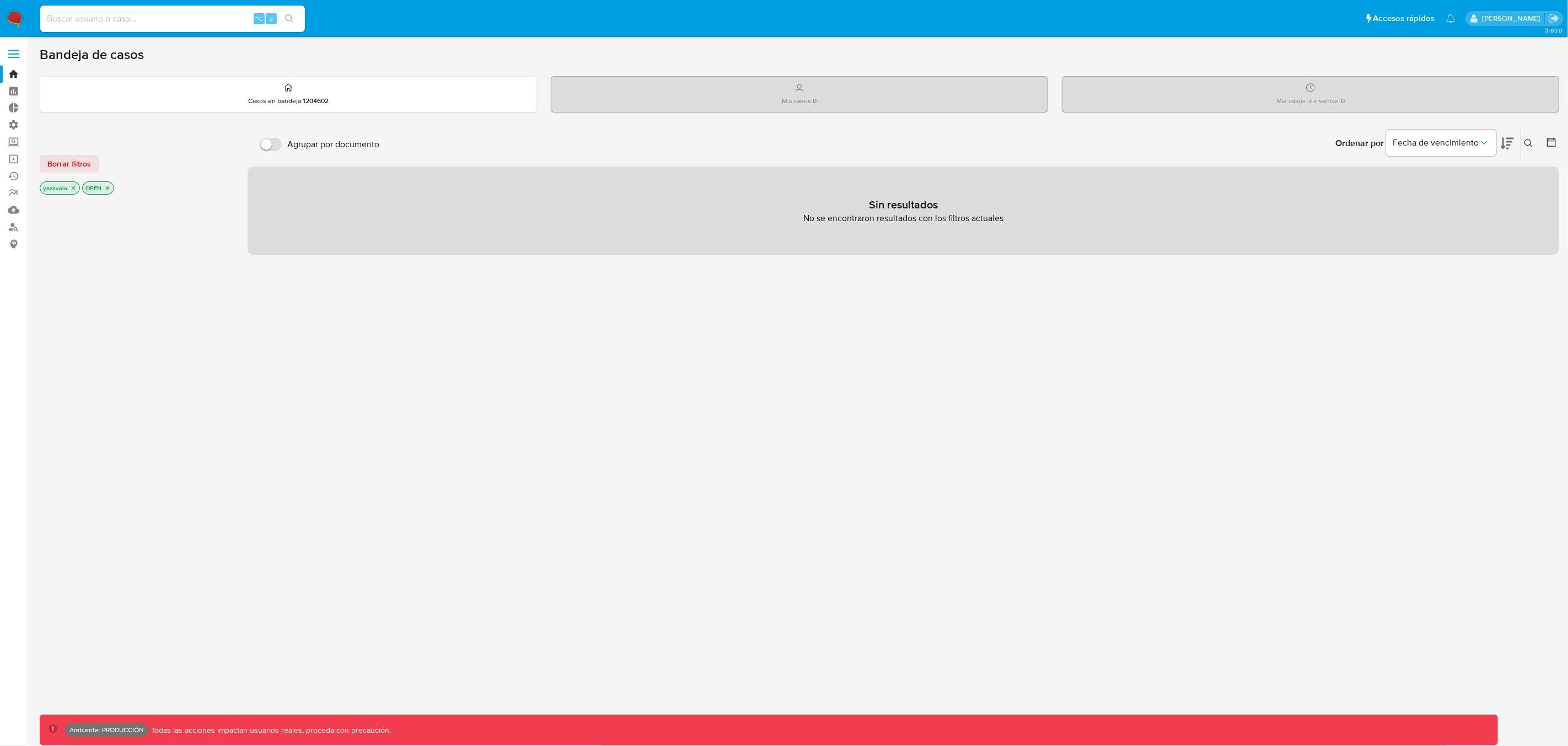
click at [16, 57] on span at bounding box center [14, 57] width 11 height 2
click at [0, 0] on input "checkbox" at bounding box center [0, 0] width 0 height 0
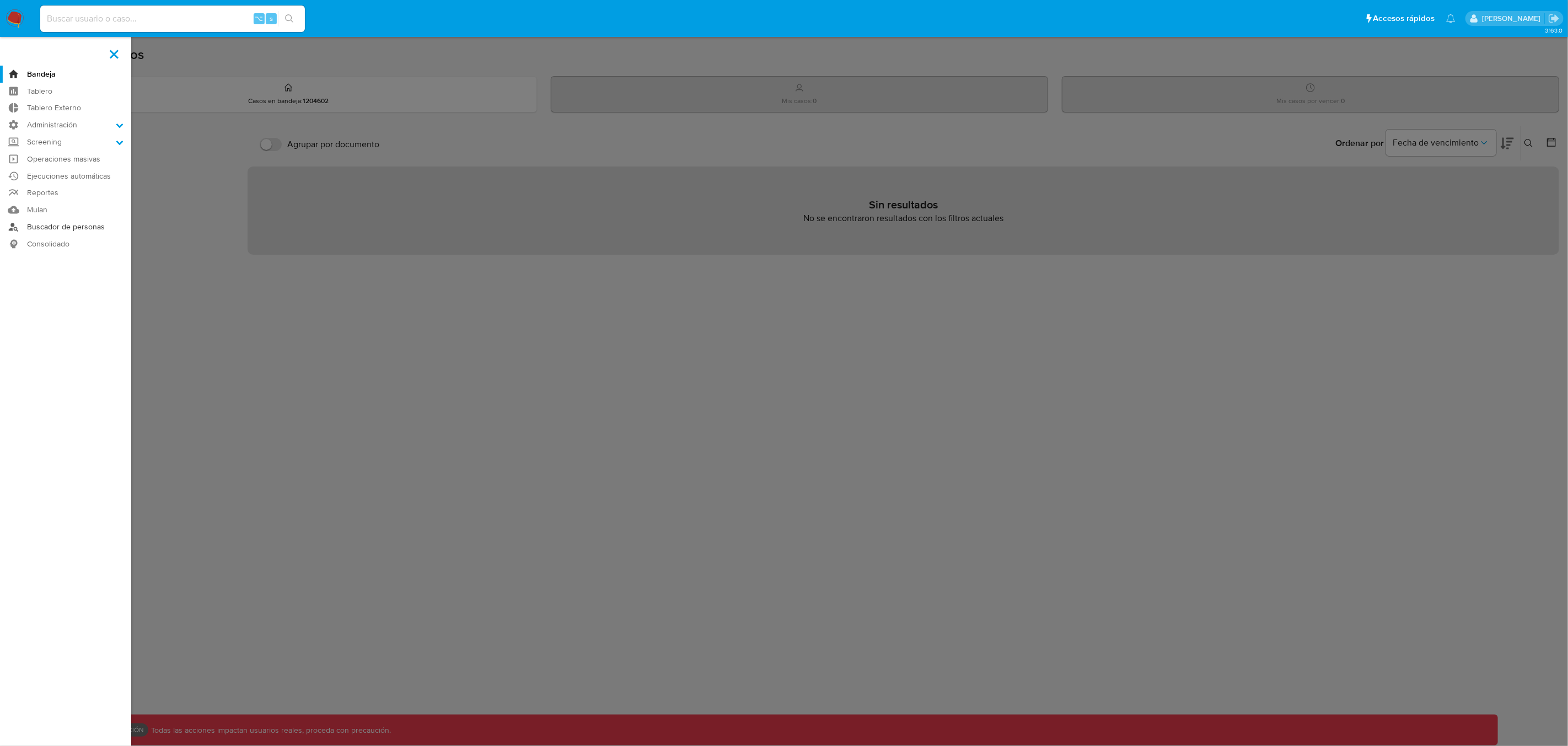
click at [55, 226] on link "Buscador de personas" at bounding box center [65, 227] width 131 height 17
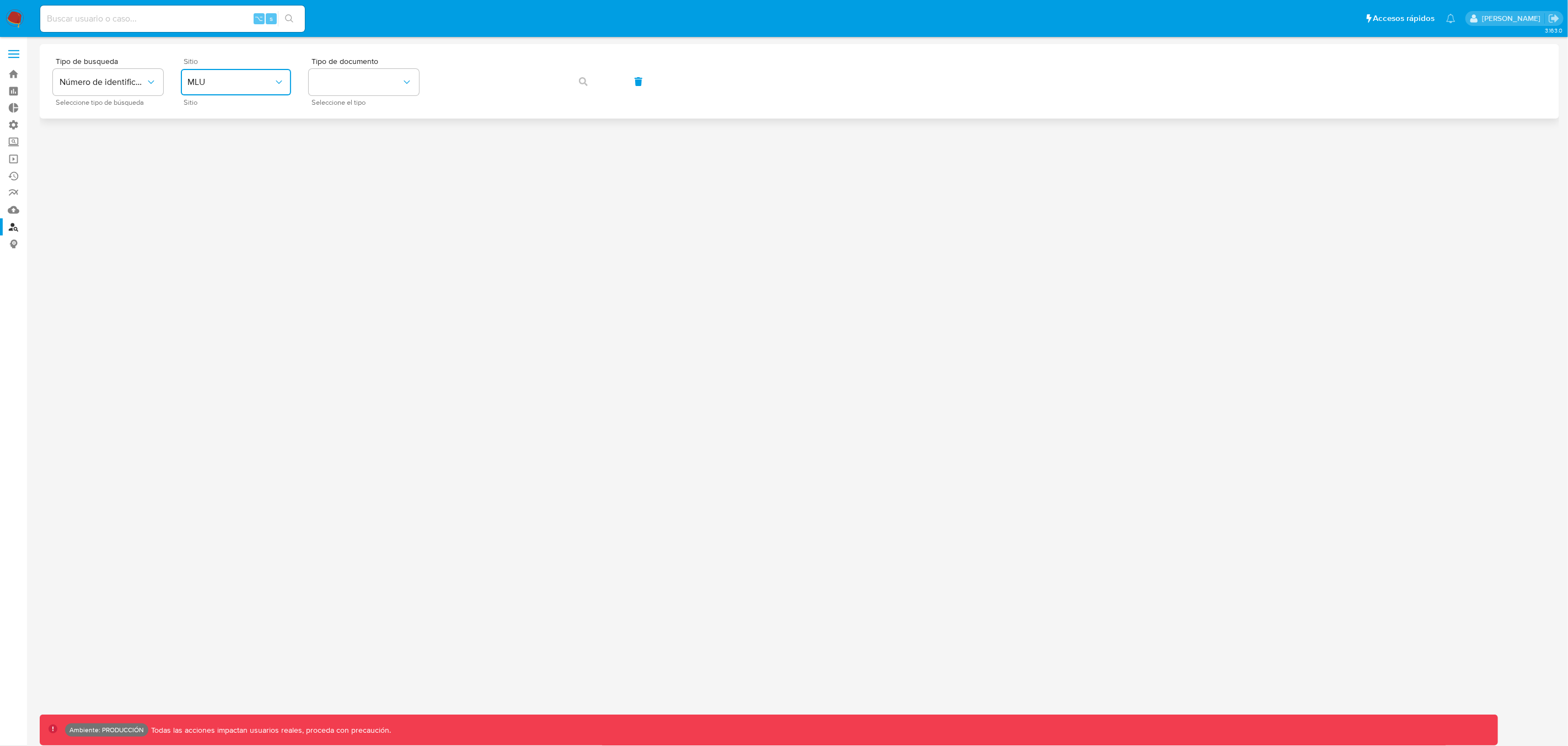
click at [256, 84] on span "MLU" at bounding box center [230, 82] width 86 height 11
click at [218, 140] on div "MLA" at bounding box center [232, 138] width 90 height 26
click at [354, 84] on button "identificationType" at bounding box center [363, 82] width 110 height 26
click at [351, 233] on div "DNI DNI" at bounding box center [360, 229] width 90 height 37
click at [589, 82] on button "button" at bounding box center [583, 81] width 37 height 26
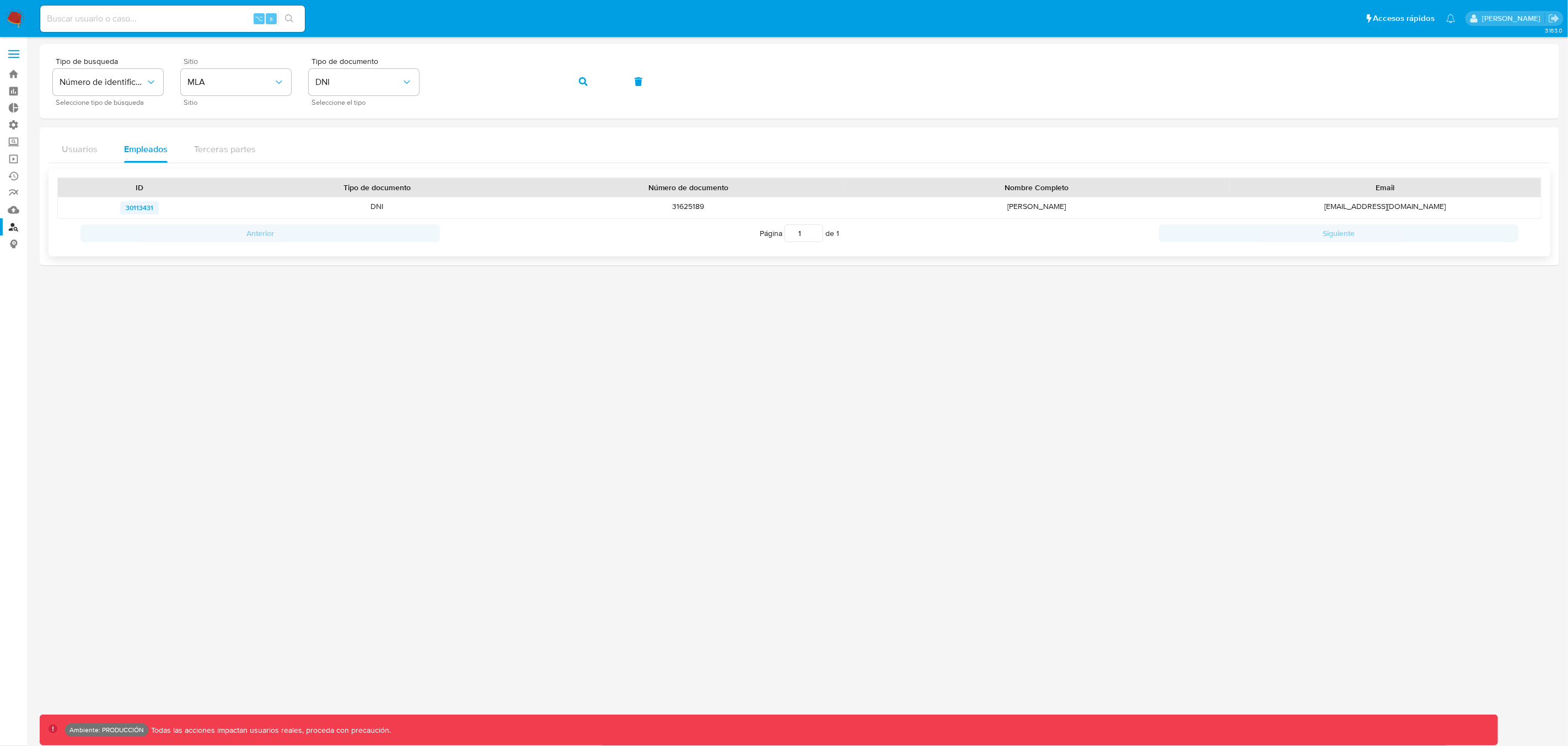
drag, startPoint x: 162, startPoint y: 209, endPoint x: 126, endPoint y: 215, distance: 36.5
click at [126, 215] on div "30113431" at bounding box center [140, 208] width 163 height 21
